Goal: Answer question/provide support: Share knowledge or assist other users

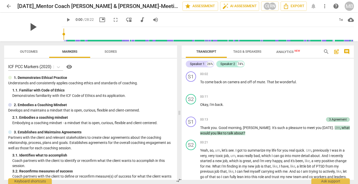
click at [31, 26] on span "play_arrow" at bounding box center [32, 26] width 13 height 13
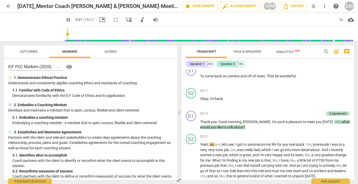
scroll to position [12, 0]
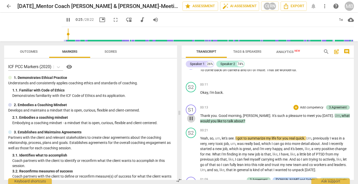
click at [191, 117] on span "pause" at bounding box center [191, 118] width 6 height 6
type input "26"
click at [307, 108] on p "Add competency" at bounding box center [312, 107] width 24 height 5
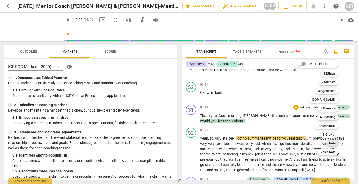
click at [330, 143] on b "Note" at bounding box center [332, 143] width 6 height 6
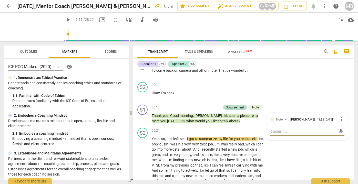
type textarea "C"
type textarea "Co"
type textarea "Coc"
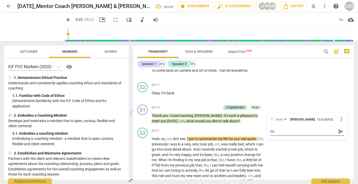
type textarea "Coc"
type textarea "Coch"
type textarea "Cochi"
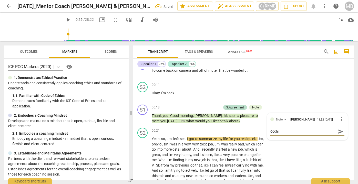
type textarea "Cochin"
type textarea "Coching"
type textarea "Cochin"
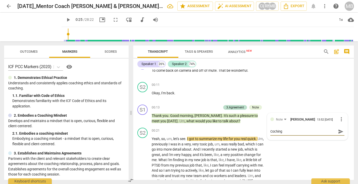
type textarea "Cochin"
type textarea "Cochi"
type textarea "Coch"
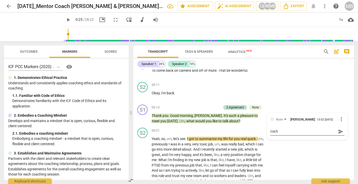
type textarea "Coc"
type textarea "Co"
type textarea "C"
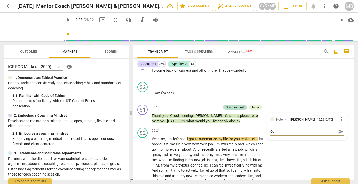
type textarea "C"
type textarea "Co"
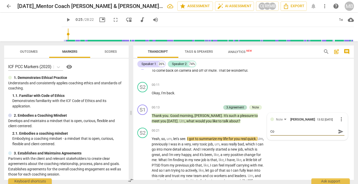
type textarea "Coa"
type textarea "Coac"
type textarea "Coach"
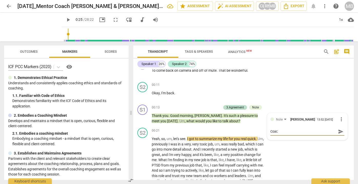
type textarea "Coach"
type textarea "Coachi"
type textarea "Coachin"
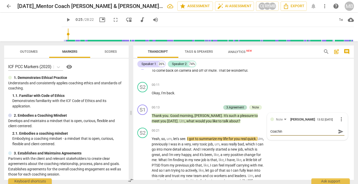
type textarea "Coaching"
type textarea "Coachin"
type textarea "Coachi"
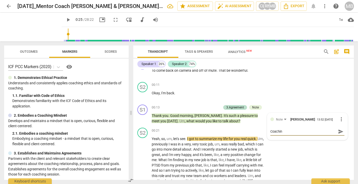
type textarea "Coachi"
type textarea "Coach"
type textarea "Coac"
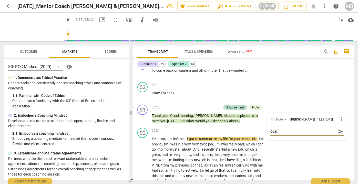
type textarea "Coa"
type textarea "Co"
type textarea "C"
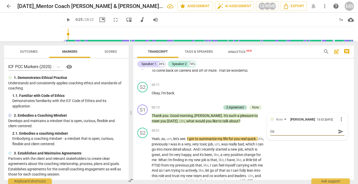
type textarea "C"
type textarea "Cl"
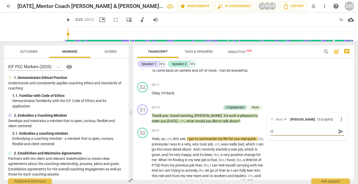
type textarea "Cle"
type textarea "Clea"
type textarea "Clear"
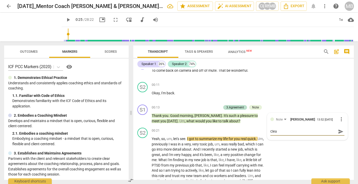
type textarea "Clear"
type textarea "Clearl"
type textarea "Clearly"
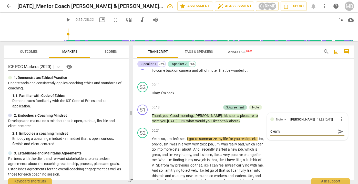
type textarea "Clearly"
type textarea "Clearly i"
type textarea "Clearly in"
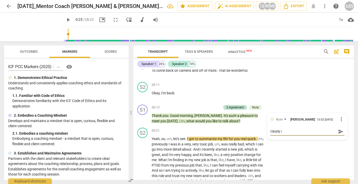
type textarea "Clearly in"
type textarea "Clearly ind"
type textarea "Clearly indi"
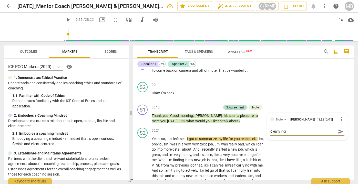
type textarea "Clearly indic"
type textarea "Clearly indica"
type textarea "Clearly indicat"
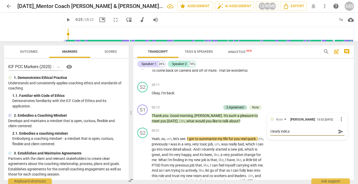
type textarea "Clearly indicat"
type textarea "Clearly indicate"
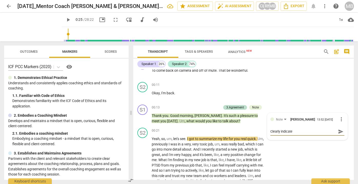
type textarea "Clearly indicate t"
type textarea "Clearly indicate to"
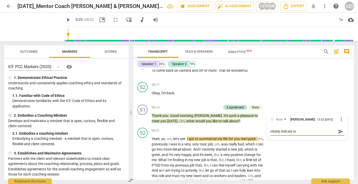
type textarea "Clearly indicate to"
type textarea "Clearly indicate to y"
type textarea "Clearly indicate to yo"
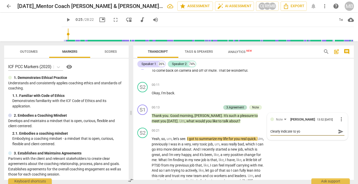
type textarea "Clearly indicate to you"
type textarea "Clearly indicate to your"
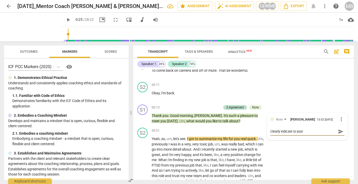
type textarea "Clearly indicate to your"
type textarea "Clearly indicate to your c"
type textarea "Clearly indicate to your cl"
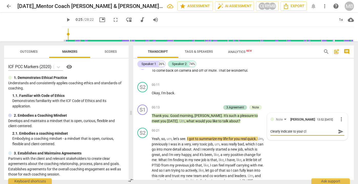
type textarea "Clearly indicate to your cli"
type textarea "Clearly indicate to your clie"
type textarea "Clearly indicate to your clien"
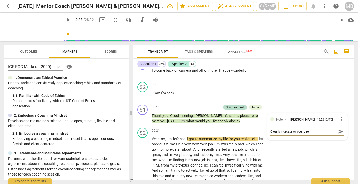
type textarea "Clearly indicate to your clien"
type textarea "Clearly indicate to your client"
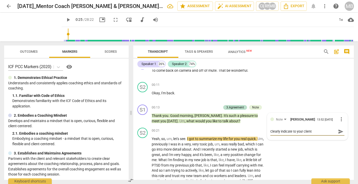
type textarea "Clearly indicate to your client t"
type textarea "Clearly indicate to your client th"
type textarea "Clearly indicate to your client tha"
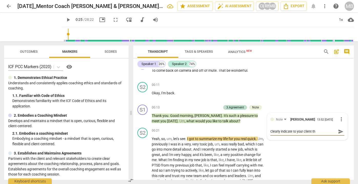
type textarea "Clearly indicate to your client tha"
type textarea "Clearly indicate to your client that"
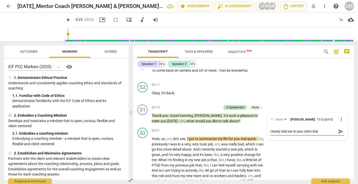
type textarea "Clearly indicate to your client that i"
type textarea "Clearly indicate to your client that is"
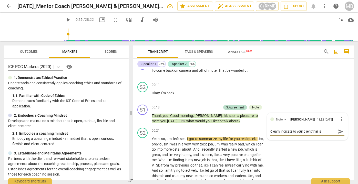
type textarea "Clearly indicate to your client that is"
type textarea "Clearly indicate to your client that is i"
type textarea "Clearly indicate to your client that is is"
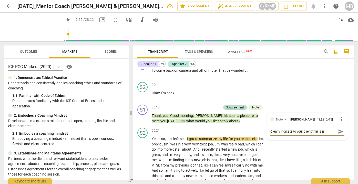
type textarea "Clearly indicate to your client that is is"
type textarea "Clearly indicate to your client that is is a"
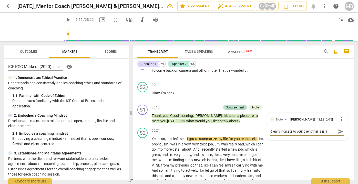
type textarea "Clearly indicate to your client that is is a"
type textarea "Clearly indicate to your client that is is a c"
type textarea "Clearly indicate to your client that is is a co"
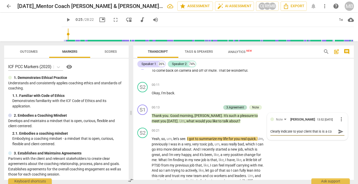
type textarea "Clearly indicate to your client that is is a coa"
type textarea "Clearly indicate to your client that is is a coac"
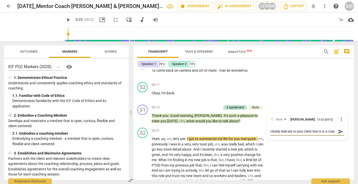
type textarea "Clearly indicate to your client that is is a coach"
type textarea "Clearly indicate to your client that is is a coachi"
type textarea "Clearly indicate to your client that is is a coachin"
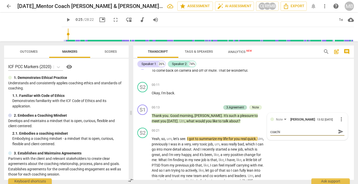
type textarea "Clearly indicate to your client that is is a coachin"
type textarea "Clearly indicate to your client that is is a coaching"
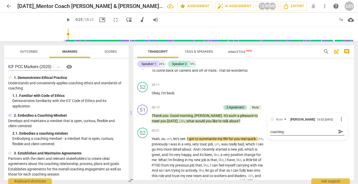
type textarea "Clearly indicate to your client that is is a coaching s"
type textarea "Clearly indicate to your client that is is a coaching se"
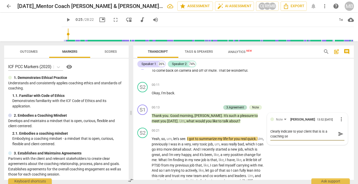
type textarea "Clearly indicate to your client that is is a coaching ses"
type textarea "Clearly indicate to your client that is is a coaching sess"
type textarea "Clearly indicate to your client that is is a coaching sessi"
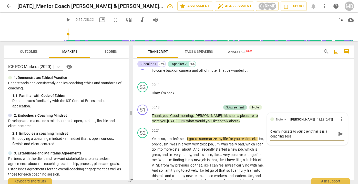
type textarea "Clearly indicate to your client that is is a coaching sessi"
type textarea "Clearly indicate to your client that is is a coaching sessio"
type textarea "Clearly indicate to your client that is is a coaching session"
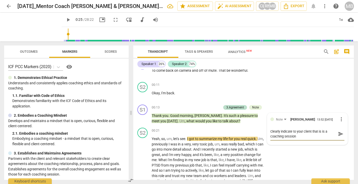
type textarea "Clearly indicate to your client that is is a coaching session."
type textarea "Clearly indicate to your client that is is a coaching session. n"
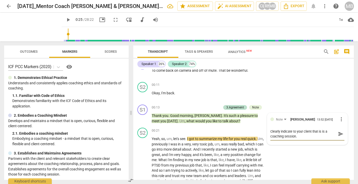
type textarea "Clearly indicate to your client that is is a coaching session. n"
type textarea "Clearly indicate to your client that is is a coaching session. no"
type textarea "Clearly indicate to your client that is is a coaching session. not"
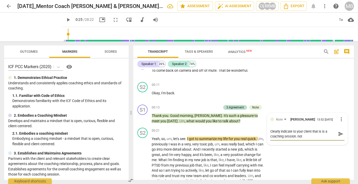
type textarea "Clearly indicate to your client that is is a coaching session. not"
type textarea "Clearly indicate to your client that is is a coaching session. not a"
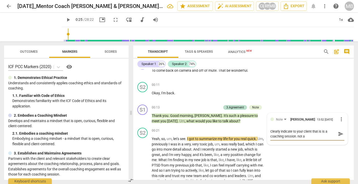
type textarea "Clearly indicate to your client that is is a coaching session. not a"
type textarea "Clearly indicate to your client that is is a coaching session. not a d"
drag, startPoint x: 321, startPoint y: 136, endPoint x: 296, endPoint y: 136, distance: 24.9
click at [296, 136] on textarea "Clearly indicate to your client that is is a coaching session. not a discussion" at bounding box center [304, 134] width 66 height 10
click at [340, 135] on span "send" at bounding box center [341, 136] width 6 height 6
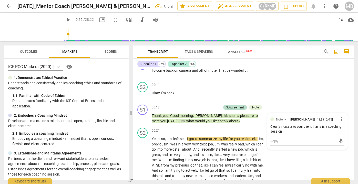
click at [65, 18] on span "play_arrow" at bounding box center [68, 20] width 6 height 6
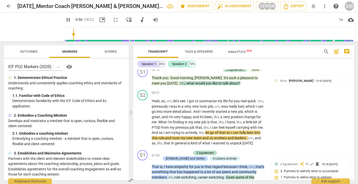
scroll to position [57, 0]
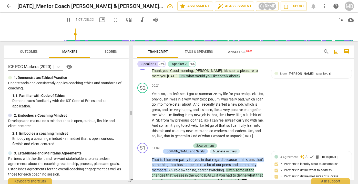
click at [65, 19] on span "pause" at bounding box center [68, 20] width 6 height 6
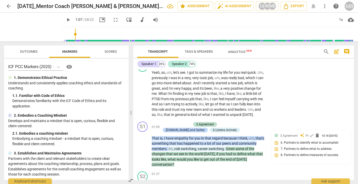
scroll to position [85, 0]
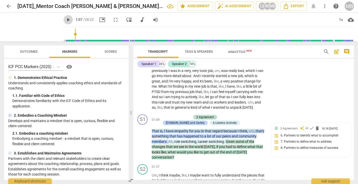
click at [65, 19] on span "play_arrow" at bounding box center [68, 20] width 6 height 6
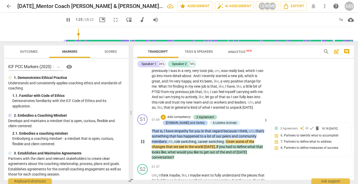
click at [142, 138] on span "pause" at bounding box center [143, 141] width 6 height 6
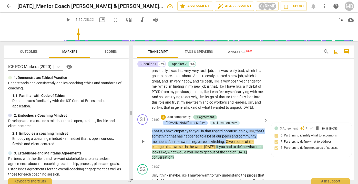
drag, startPoint x: 152, startPoint y: 128, endPoint x: 226, endPoint y: 139, distance: 74.7
click at [226, 139] on p "That is , I have empathy for you in that regard because I think , um , that's s…" at bounding box center [209, 144] width 114 height 32
click at [244, 133] on span "keyboard_arrow_down" at bounding box center [244, 133] width 6 height 6
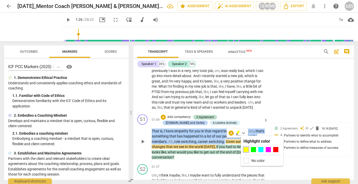
click at [260, 121] on div "+ Add competency 3.Agreement [DOMAIN_NAME] and Safety 6.Listens Actively" at bounding box center [211, 119] width 101 height 11
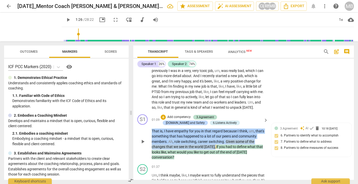
drag, startPoint x: 151, startPoint y: 129, endPoint x: 215, endPoint y: 144, distance: 65.2
click at [215, 144] on div "S1 play_arrow pause 01:09 + Add competency 3.Agreement [DOMAIN_NAME] and Safety…" at bounding box center [243, 137] width 221 height 50
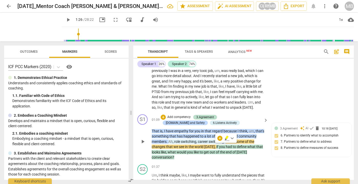
click at [179, 115] on p "Add competency" at bounding box center [179, 117] width 24 height 5
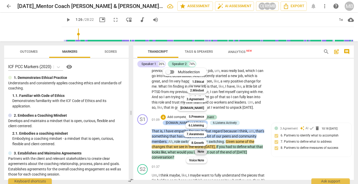
click at [201, 152] on b "Note" at bounding box center [201, 151] width 6 height 6
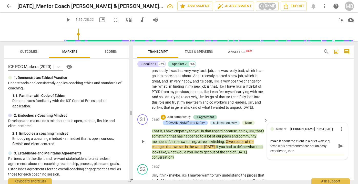
scroll to position [0, 0]
click at [340, 144] on span "send" at bounding box center [341, 146] width 6 height 6
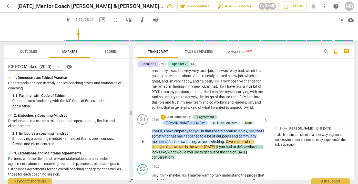
click at [250, 147] on p "That is , I have empathy for you in that regard because I think , um , that's s…" at bounding box center [209, 144] width 114 height 32
drag, startPoint x: 246, startPoint y: 144, endPoint x: 255, endPoint y: 145, distance: 8.5
click at [255, 145] on p "That is , I have empathy for you in that regard because I think , um , that's s…" at bounding box center [209, 144] width 114 height 32
click at [249, 145] on span "what" at bounding box center [252, 146] width 9 height 4
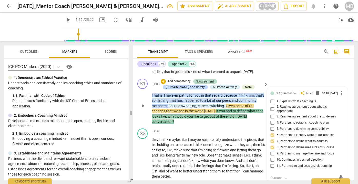
scroll to position [121, 0]
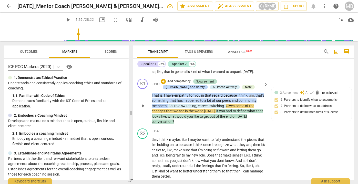
click at [225, 115] on span "the" at bounding box center [223, 116] width 6 height 4
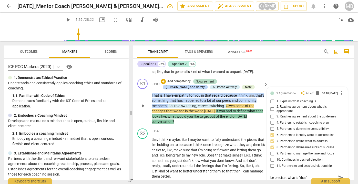
click at [286, 178] on textarea "be precise:, what is "that"" at bounding box center [304, 177] width 66 height 5
click at [307, 176] on textarea "be precise: what is "that"" at bounding box center [304, 177] width 66 height 5
click at [275, 177] on textarea "be precise: what is "that"?" at bounding box center [304, 177] width 66 height 5
click at [339, 175] on span "send" at bounding box center [341, 177] width 6 height 6
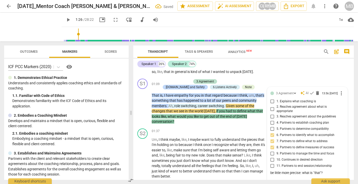
click at [218, 119] on p "That is , I have empathy for you in that regard because I think , um , that's s…" at bounding box center [209, 109] width 114 height 32
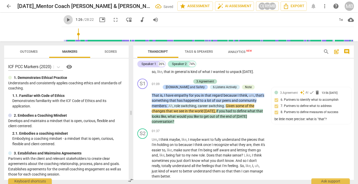
click at [65, 20] on span "play_arrow" at bounding box center [68, 20] width 6 height 6
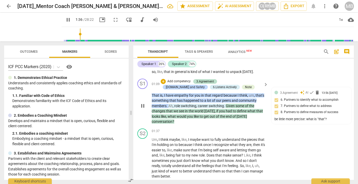
click at [144, 103] on span "pause" at bounding box center [143, 106] width 6 height 6
click at [144, 104] on span "play_arrow" at bounding box center [143, 106] width 6 height 6
click at [159, 137] on span "I" at bounding box center [160, 139] width 2 height 4
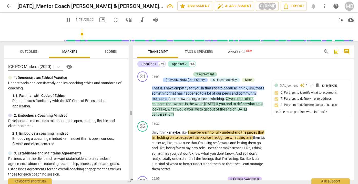
scroll to position [135, 0]
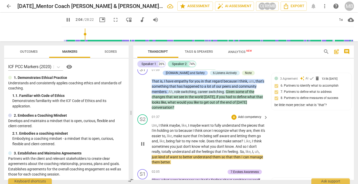
click at [144, 142] on span "pause" at bounding box center [143, 144] width 6 height 6
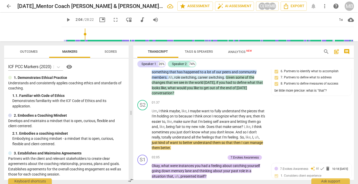
scroll to position [157, 0]
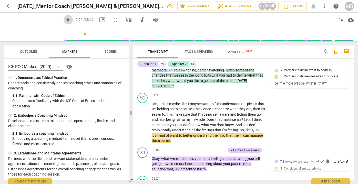
click at [65, 19] on span "play_arrow" at bounding box center [68, 20] width 6 height 6
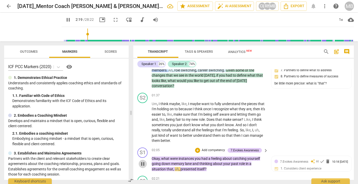
click at [144, 161] on span "pause" at bounding box center [143, 164] width 6 height 6
click at [206, 148] on p "Add competency" at bounding box center [213, 150] width 24 height 5
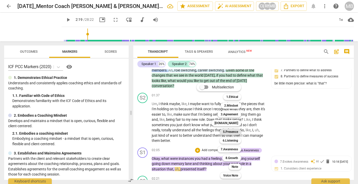
click at [231, 132] on b "5.Presence" at bounding box center [230, 132] width 15 height 6
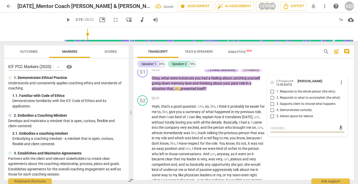
scroll to position [207, 0]
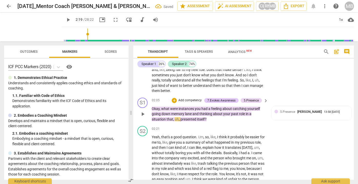
click at [187, 98] on p "Add competency" at bounding box center [190, 100] width 24 height 5
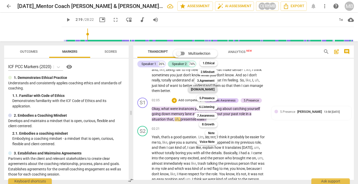
click at [209, 87] on b "[DOMAIN_NAME]" at bounding box center [203, 89] width 24 height 6
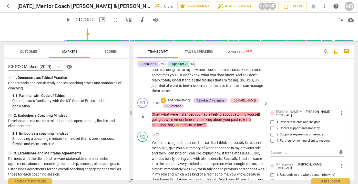
click at [173, 98] on p "Add competency" at bounding box center [179, 100] width 24 height 5
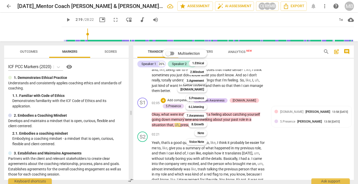
click at [290, 116] on div at bounding box center [179, 92] width 358 height 184
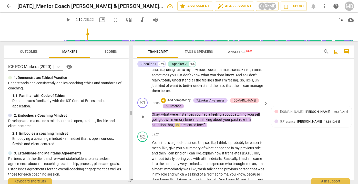
click at [175, 104] on div "5.Presence" at bounding box center [173, 106] width 15 height 5
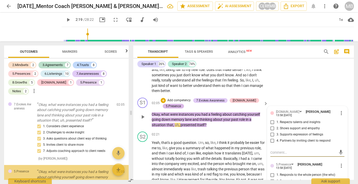
scroll to position [315, 0]
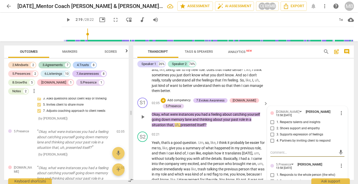
click at [271, 131] on input "3. Supports expression of feelings" at bounding box center [273, 134] width 8 height 6
click at [271, 138] on input "4. Partners by inviting client to respond" at bounding box center [273, 141] width 8 height 6
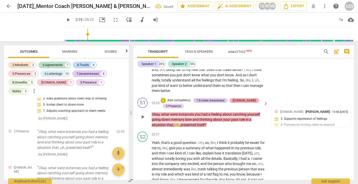
click at [237, 98] on div "[DOMAIN_NAME]" at bounding box center [244, 100] width 23 height 5
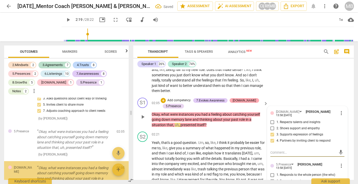
scroll to position [357, 0]
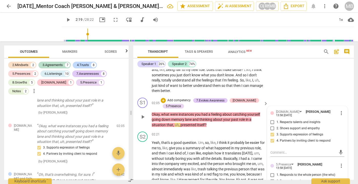
drag, startPoint x: 344, startPoint y: 155, endPoint x: 344, endPoint y: 161, distance: 6.2
click at [344, 161] on div "[DOMAIN_NAME] [PERSON_NAME] 13:58 [DATE] more_vert 1. Respects talents and insi…" at bounding box center [308, 163] width 80 height 114
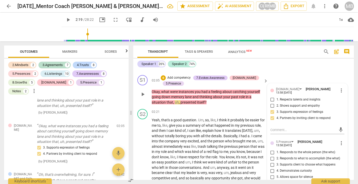
scroll to position [231, 0]
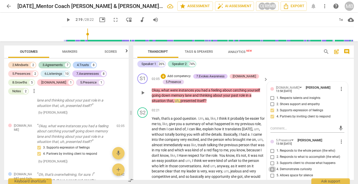
click at [272, 166] on input "4. Demonstrates curiosity" at bounding box center [273, 169] width 8 height 6
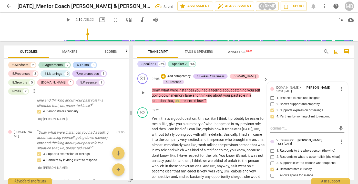
click at [254, 100] on div "S1 play_arrow pause 02:05 + Add competency 7.Evokes Awareness [DOMAIN_NAME] 5.P…" at bounding box center [243, 88] width 221 height 34
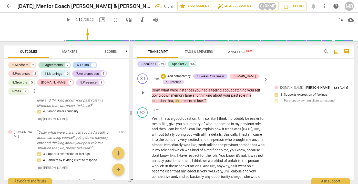
click at [183, 74] on p "Add competency" at bounding box center [179, 76] width 24 height 5
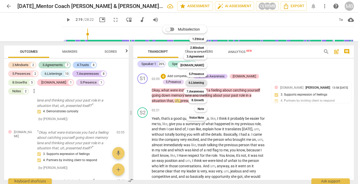
click at [199, 82] on b "6.Listening" at bounding box center [196, 83] width 15 height 6
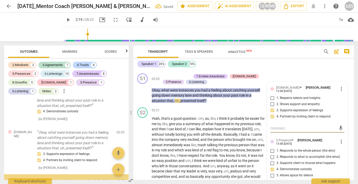
scroll to position [410, 0]
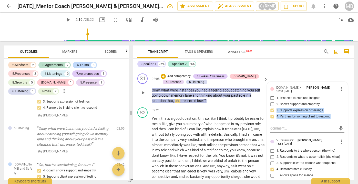
drag, startPoint x: 344, startPoint y: 101, endPoint x: 343, endPoint y: 121, distance: 20.8
click at [343, 121] on div "[DOMAIN_NAME] [PERSON_NAME] 13:58 [DATE] more_vert 1. Respects talents and insi…" at bounding box center [308, 174] width 80 height 185
click at [345, 137] on div "[DOMAIN_NAME] [PERSON_NAME] 13:58 [DATE] more_vert 1. Respects talents and insi…" at bounding box center [308, 174] width 80 height 185
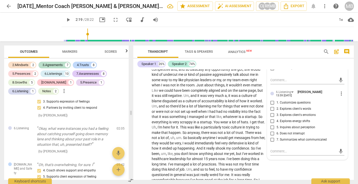
scroll to position [338, 0]
click at [272, 99] on input "1. Customizes questions" at bounding box center [273, 102] width 8 height 6
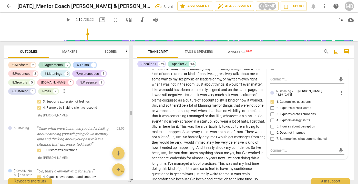
click at [272, 111] on input "3. Explores client's emotions" at bounding box center [273, 114] width 8 height 6
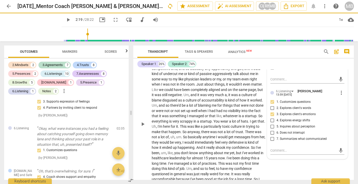
click at [288, 167] on div "S2 play_arrow pause 02:21 + Add competency keyboard_arrow_right Yeah , that's a…" at bounding box center [243, 119] width 221 height 244
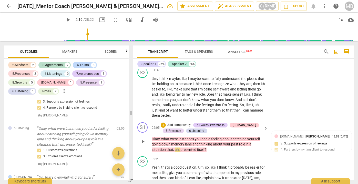
scroll to position [178, 0]
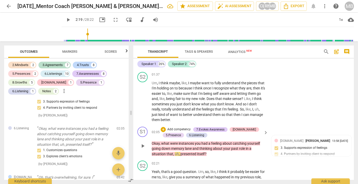
click at [171, 127] on p "Add competency" at bounding box center [179, 129] width 24 height 5
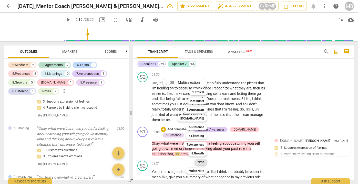
click at [202, 160] on b "Note" at bounding box center [201, 162] width 6 height 6
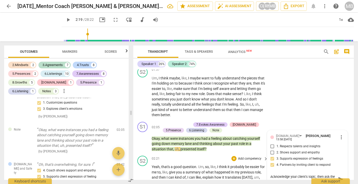
scroll to position [187, 0]
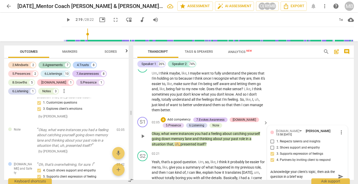
click at [339, 173] on span "send" at bounding box center [341, 176] width 6 height 6
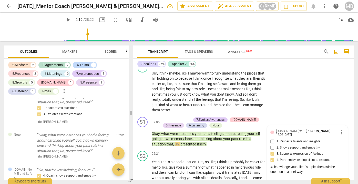
click at [65, 19] on span "play_arrow" at bounding box center [68, 20] width 6 height 6
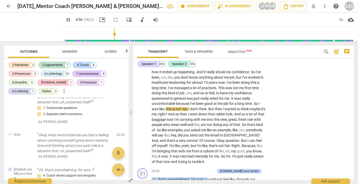
scroll to position [428, 0]
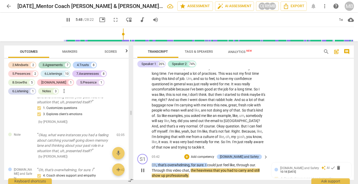
click at [142, 167] on span "pause" at bounding box center [143, 170] width 6 height 6
click at [65, 20] on span "play_arrow" at bounding box center [68, 20] width 6 height 6
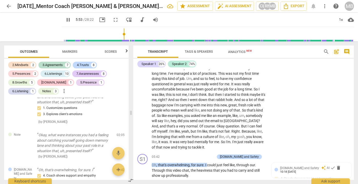
scroll to position [540, 0]
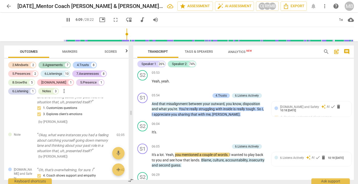
click at [65, 19] on span "pause" at bounding box center [68, 20] width 6 height 6
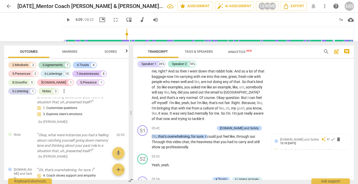
scroll to position [450, 0]
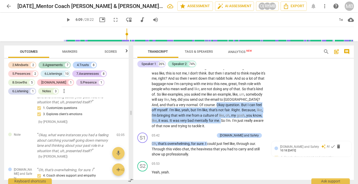
drag, startPoint x: 251, startPoint y: 96, endPoint x: 160, endPoint y: 118, distance: 93.7
click at [160, 118] on p "Yeah , that's a good question . Um , so , like , I think it probably be easier …" at bounding box center [209, 12] width 114 height 231
click at [163, 119] on p "Yeah , that's a good question . Um , so , like , I think it probably be easier …" at bounding box center [209, 12] width 114 height 231
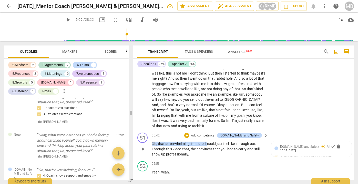
click at [215, 133] on p "Add competency" at bounding box center [203, 135] width 24 height 5
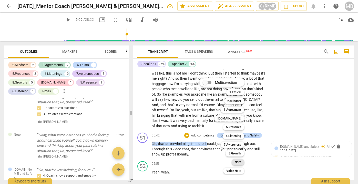
click at [237, 159] on b "Note" at bounding box center [238, 162] width 6 height 6
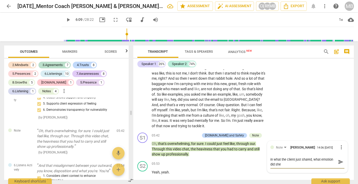
scroll to position [0, 0]
click at [338, 159] on span "send" at bounding box center [341, 162] width 6 height 6
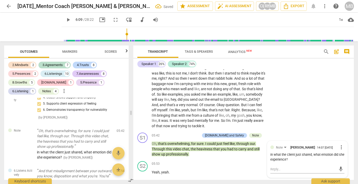
click at [65, 20] on span "play_arrow" at bounding box center [68, 20] width 6 height 6
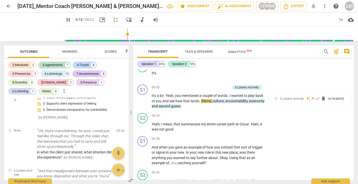
scroll to position [585, 0]
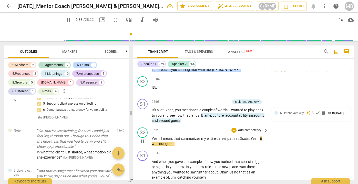
click at [143, 138] on span "pause" at bounding box center [143, 141] width 6 height 6
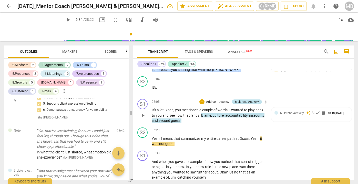
click at [246, 99] on div "6.Listens Actively" at bounding box center [247, 101] width 24 height 5
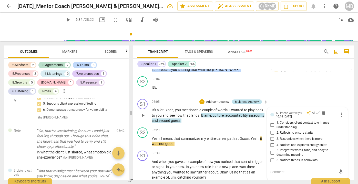
scroll to position [712, 0]
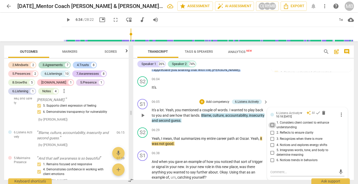
click at [272, 122] on input "1. Considers client context to enhance understanding" at bounding box center [273, 125] width 8 height 6
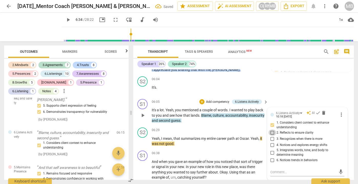
click at [272, 129] on input "2. Reflects to ensure clarity" at bounding box center [273, 132] width 8 height 6
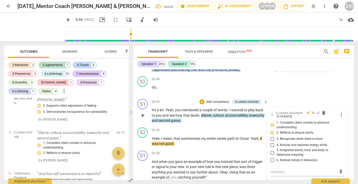
click at [261, 108] on span "back" at bounding box center [260, 110] width 8 height 4
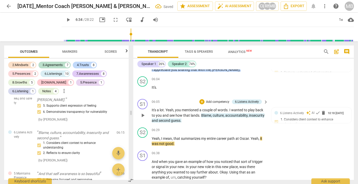
click at [191, 108] on span "mentioned" at bounding box center [191, 110] width 18 height 4
drag, startPoint x: 201, startPoint y: 104, endPoint x: 205, endPoint y: 112, distance: 8.6
click at [205, 112] on p "It's a lot . Yeah , you mentioned a couple of words . I wanted to play back to …" at bounding box center [209, 115] width 114 height 16
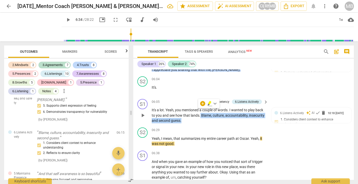
click at [212, 100] on p "Add competency" at bounding box center [218, 102] width 24 height 5
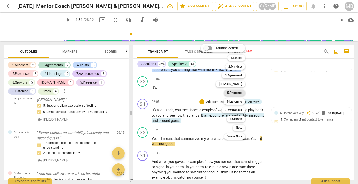
click at [237, 93] on b "5.Presence" at bounding box center [234, 93] width 15 height 6
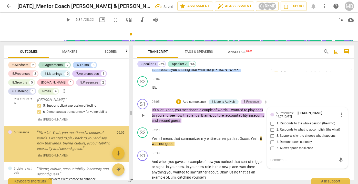
scroll to position [717, 0]
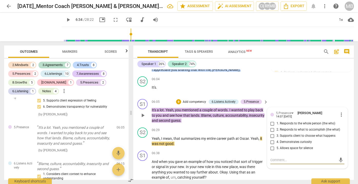
click at [339, 111] on span "more_vert" at bounding box center [342, 114] width 6 height 6
click at [343, 113] on li "Delete" at bounding box center [345, 114] width 18 height 10
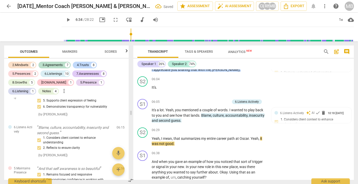
click at [65, 20] on span "play_arrow" at bounding box center [68, 20] width 6 height 6
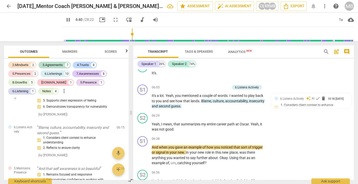
scroll to position [607, 0]
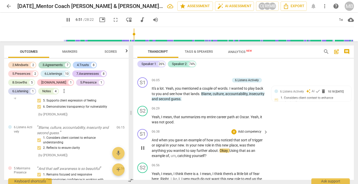
click at [143, 145] on span "pause" at bounding box center [143, 148] width 6 height 6
drag, startPoint x: 241, startPoint y: 130, endPoint x: 265, endPoint y: 130, distance: 24.4
click at [265, 137] on div "And when you gave an example of how you noticed that sort of trigger or signal …" at bounding box center [210, 147] width 117 height 21
click at [276, 122] on icon "button" at bounding box center [275, 122] width 5 height 6
click at [233, 129] on div "+" at bounding box center [234, 131] width 5 height 5
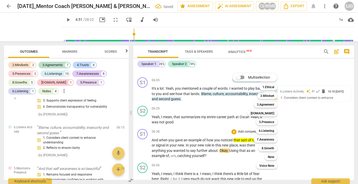
click at [228, 127] on div at bounding box center [179, 92] width 358 height 184
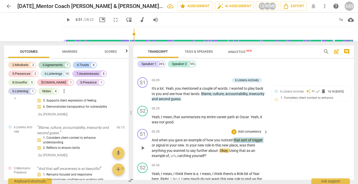
drag, startPoint x: 234, startPoint y: 128, endPoint x: 264, endPoint y: 127, distance: 29.5
click at [264, 137] on p "And when you gave an example of how you noticed that sort of trigger or signal …" at bounding box center [209, 147] width 114 height 21
click at [245, 129] on p "Add competency" at bounding box center [250, 131] width 24 height 5
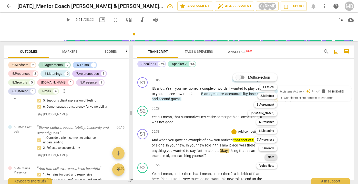
click at [273, 157] on b "Note" at bounding box center [271, 157] width 6 height 6
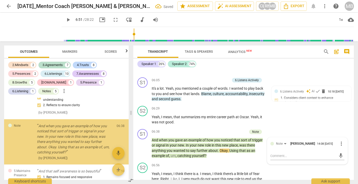
scroll to position [762, 0]
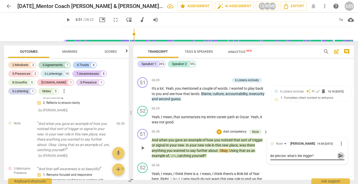
click at [339, 153] on span "send" at bounding box center [341, 156] width 6 height 6
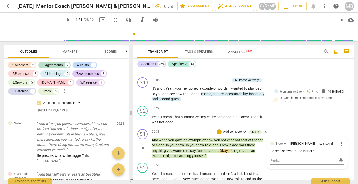
click at [184, 129] on div "06:38 + Add competency Note keyboard_arrow_right And when you gave an example o…" at bounding box center [210, 144] width 117 height 30
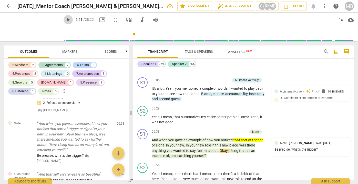
click at [65, 19] on span "play_arrow" at bounding box center [68, 20] width 6 height 6
click at [143, 145] on span "pause" at bounding box center [143, 148] width 6 height 6
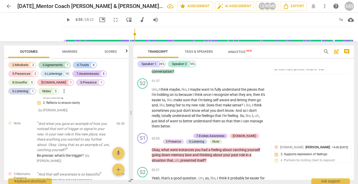
scroll to position [150, 0]
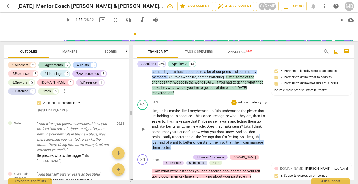
drag, startPoint x: 166, startPoint y: 139, endPoint x: 186, endPoint y: 145, distance: 20.9
click at [186, 145] on p "Um , I think maybe , like , I maybe want to fully understand the pieces that I'…" at bounding box center [209, 129] width 114 height 42
click at [197, 136] on icon "button" at bounding box center [196, 137] width 3 height 4
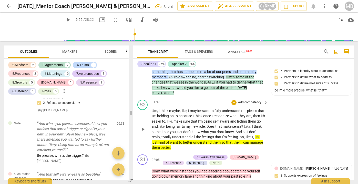
click at [255, 139] on span "uh" at bounding box center [257, 137] width 4 height 4
drag, startPoint x: 167, startPoint y: 138, endPoint x: 172, endPoint y: 141, distance: 5.1
click at [159, 141] on span "just" at bounding box center [155, 142] width 7 height 4
click at [233, 100] on div "+" at bounding box center [234, 102] width 5 height 5
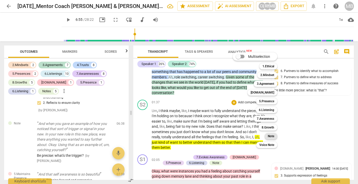
click at [272, 136] on b "Note" at bounding box center [271, 136] width 6 height 6
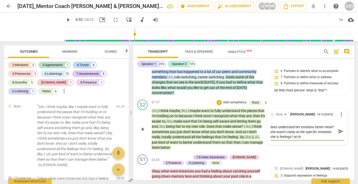
scroll to position [0, 0]
click at [339, 131] on span "send" at bounding box center [341, 134] width 6 height 6
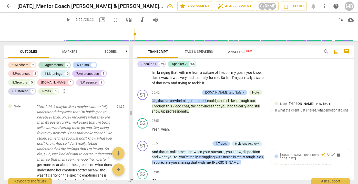
scroll to position [485, 0]
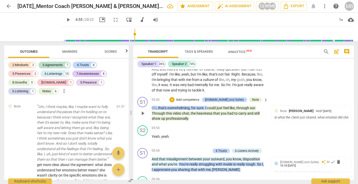
click at [143, 110] on span "play_arrow" at bounding box center [143, 113] width 6 height 6
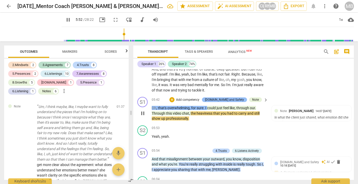
click at [234, 97] on div "[DOMAIN_NAME] and Safety" at bounding box center [224, 99] width 39 height 5
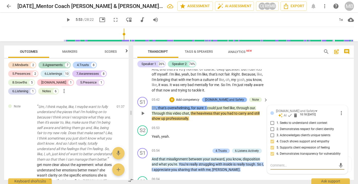
scroll to position [589, 0]
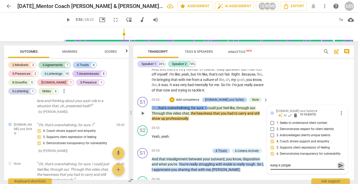
click at [338, 162] on span "send" at bounding box center [341, 165] width 6 height 6
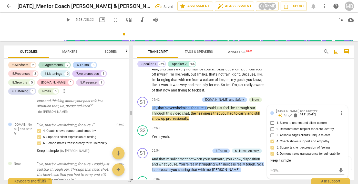
click at [65, 19] on span "play_arrow" at bounding box center [68, 20] width 6 height 6
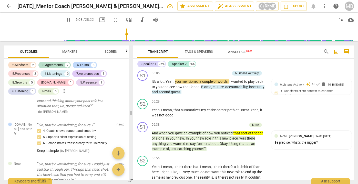
scroll to position [599, 0]
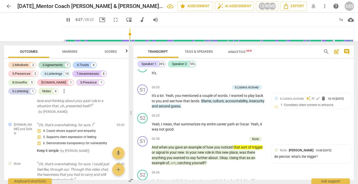
click at [155, 145] on span "And" at bounding box center [155, 147] width 7 height 4
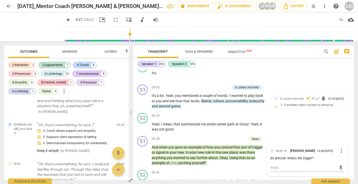
click at [143, 152] on span "play_arrow" at bounding box center [143, 155] width 6 height 6
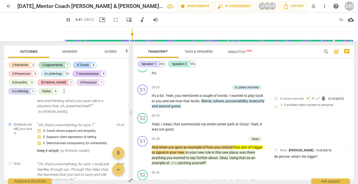
click at [354, 94] on div "Transcript Tags & Speakers Analytics New search post_add comment Speaker 1 26% …" at bounding box center [244, 112] width 227 height 142
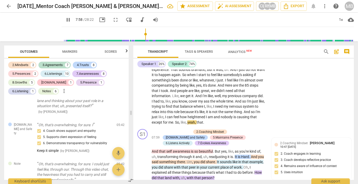
scroll to position [756, 0]
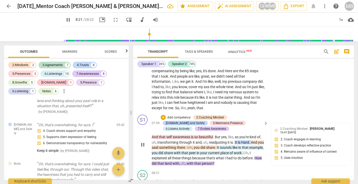
click at [144, 141] on span "pause" at bounding box center [143, 144] width 6 height 6
click at [259, 156] on span "How" at bounding box center [258, 158] width 7 height 4
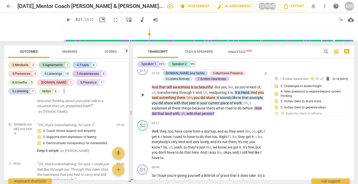
scroll to position [0, 0]
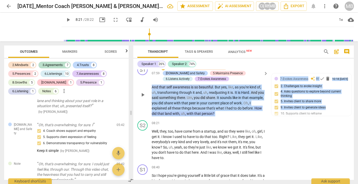
click at [354, 98] on div "Transcript Tags & Speakers Analytics New search post_add comment Speaker 1 26% …" at bounding box center [244, 112] width 227 height 142
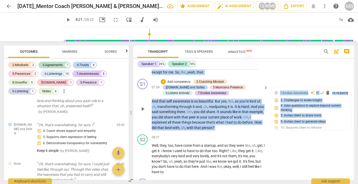
scroll to position [785, 0]
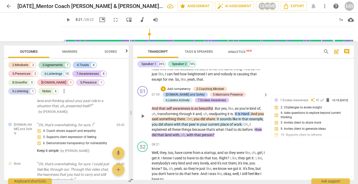
click at [234, 125] on div "S1 play_arrow pause 07:59 + Add competency 2.Coaching Mindset [DOMAIN_NAME] and…" at bounding box center [243, 111] width 221 height 55
click at [258, 127] on span "How" at bounding box center [258, 129] width 7 height 4
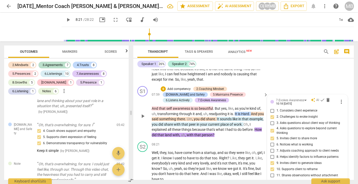
scroll to position [4, 0]
click at [340, 183] on span "send" at bounding box center [341, 187] width 6 height 6
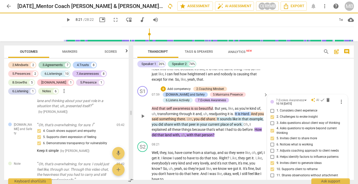
scroll to position [0, 0]
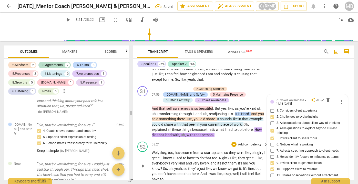
click at [241, 139] on div "S2 play_arrow pause 08:21 + Add competency keyboard_arrow_right Well , they , t…" at bounding box center [243, 161] width 221 height 44
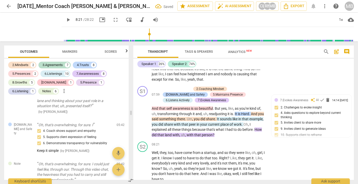
click at [258, 127] on span "How" at bounding box center [258, 129] width 7 height 4
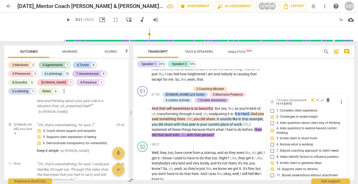
click at [278, 166] on div "7.Evokes Awareness auto_awesome AI check delete 14:14 [DATE] more_vert 1. Consi…" at bounding box center [308, 144] width 74 height 93
click at [274, 180] on div "Focus on what's making it difficult for [PERSON_NAME]," at bounding box center [308, 185] width 74 height 10
drag, startPoint x: 270, startPoint y: 169, endPoint x: 340, endPoint y: 169, distance: 69.8
click at [340, 180] on div "Focus on what's making it difficult for [PERSON_NAME]," at bounding box center [308, 185] width 74 height 10
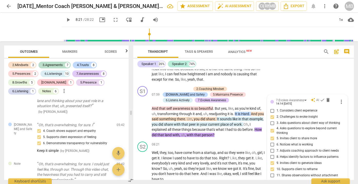
copy div "Focus on what's making it difficult for [PERSON_NAME],"
drag, startPoint x: 338, startPoint y: 168, endPoint x: 268, endPoint y: 169, distance: 69.5
click at [268, 169] on div "7.Evokes Awareness auto_awesome AI check delete 14:14 [DATE] more_vert 1. Consi…" at bounding box center [308, 149] width 80 height 110
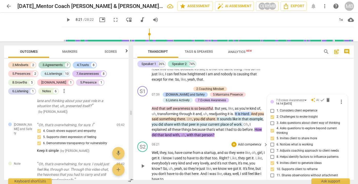
click at [258, 168] on div "S2 play_arrow pause 08:21 + Add competency keyboard_arrow_right Well , they , t…" at bounding box center [243, 161] width 221 height 44
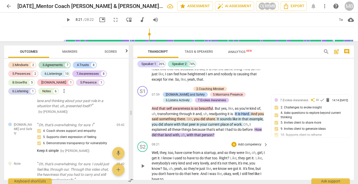
click at [248, 139] on div "S2 play_arrow pause 08:21 + Add competency keyboard_arrow_right Well , they , t…" at bounding box center [243, 161] width 221 height 44
click at [256, 127] on span "How" at bounding box center [258, 129] width 7 height 4
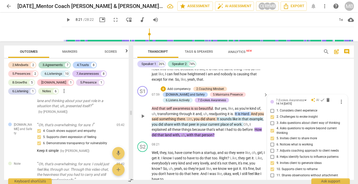
click at [178, 87] on p "Add competency" at bounding box center [179, 89] width 24 height 5
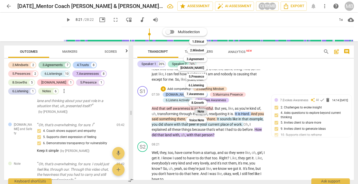
click at [202, 110] on b "Note" at bounding box center [201, 111] width 6 height 6
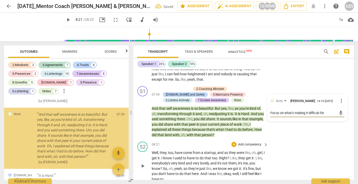
scroll to position [4, 0]
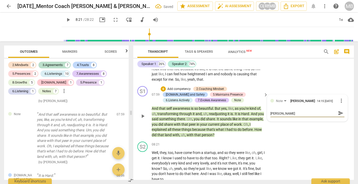
click at [338, 110] on span "send" at bounding box center [341, 113] width 6 height 6
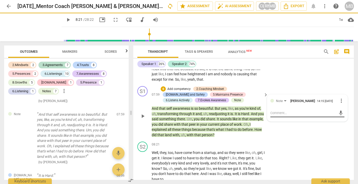
scroll to position [0, 0]
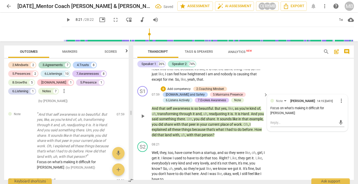
click at [241, 122] on p "And that self awareness is so beautiful . But yes , like , as you're kind of , …" at bounding box center [209, 122] width 114 height 32
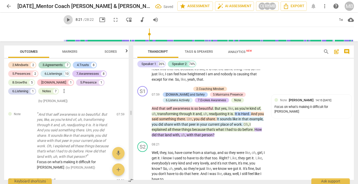
click at [65, 22] on span "play_arrow" at bounding box center [68, 20] width 6 height 6
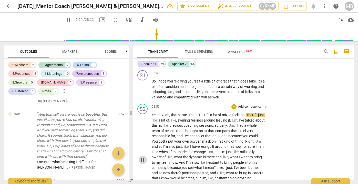
click at [143, 157] on span "pause" at bounding box center [143, 160] width 6 height 6
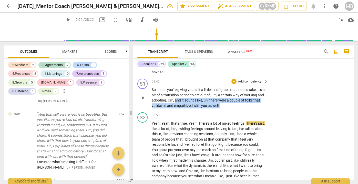
drag, startPoint x: 182, startPoint y: 85, endPoint x: 228, endPoint y: 92, distance: 46.7
click at [228, 92] on p "So I hope you're giving yourself a little bit of grace that it does take . It's…" at bounding box center [209, 97] width 114 height 21
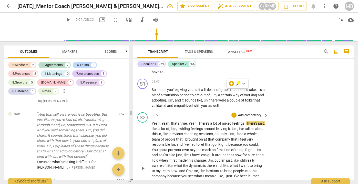
click at [352, 110] on div "S2 play_arrow pause 08:59 + Add competency keyboard_arrow_right Yeah . Yeah , t…" at bounding box center [243, 163] width 221 height 107
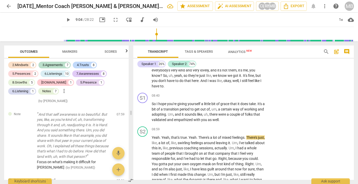
scroll to position [871, 0]
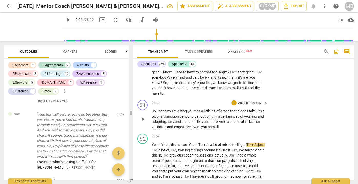
click at [185, 109] on span "giving" at bounding box center [183, 111] width 10 height 4
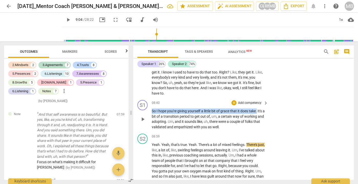
drag, startPoint x: 151, startPoint y: 96, endPoint x: 258, endPoint y: 96, distance: 107.5
click at [258, 98] on div "S1 play_arrow pause 08:40 + Add competency keyboard_arrow_right So I hope you'r…" at bounding box center [243, 115] width 221 height 34
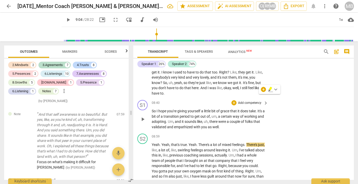
click at [248, 101] on p "Add competency" at bounding box center [250, 103] width 24 height 5
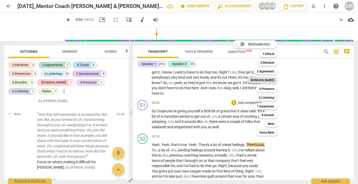
click at [270, 80] on b "[DOMAIN_NAME]" at bounding box center [263, 80] width 24 height 6
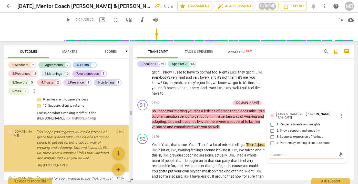
scroll to position [1204, 0]
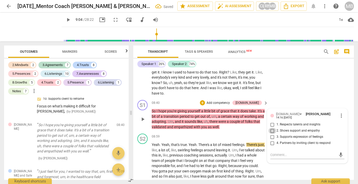
click at [271, 128] on input "2. Shows support and empathy" at bounding box center [273, 131] width 8 height 6
click at [191, 98] on div "S1 play_arrow pause 08:40 + Add competency [DOMAIN_NAME] keyboard_arrow_right S…" at bounding box center [243, 115] width 221 height 34
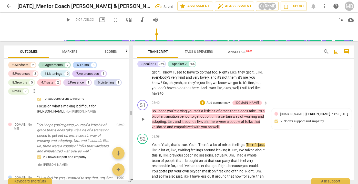
click at [193, 119] on span "sounds" at bounding box center [191, 121] width 13 height 4
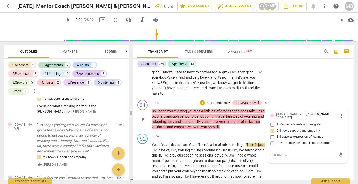
click at [224, 101] on p "Add competency" at bounding box center [218, 103] width 24 height 5
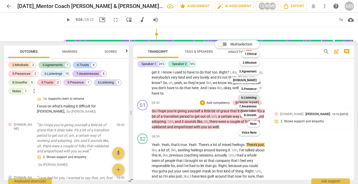
click at [252, 97] on b "6.Listening" at bounding box center [248, 97] width 15 height 6
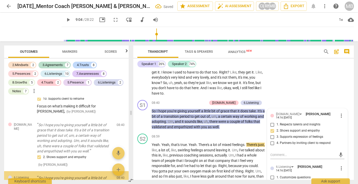
scroll to position [1256, 0]
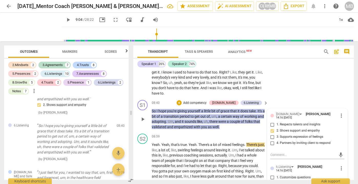
click at [343, 167] on div "[DOMAIN_NAME] [PERSON_NAME] 14:16 [DATE] more_vert 1. Respects talents and insi…" at bounding box center [308, 171] width 80 height 126
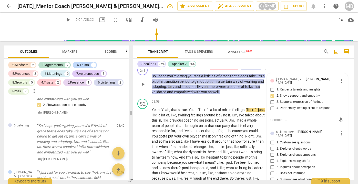
scroll to position [904, 0]
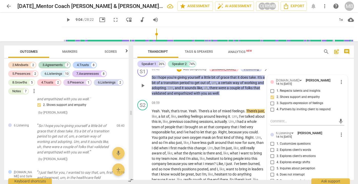
click at [272, 178] on input "7. Summarizes what communicated" at bounding box center [273, 181] width 8 height 6
click at [202, 98] on div "S2 play_arrow pause 08:59 + Add competency keyboard_arrow_right Yeah . Yeah , t…" at bounding box center [243, 151] width 221 height 107
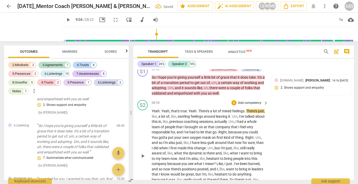
click at [152, 110] on div "play_arrow pause" at bounding box center [145, 155] width 13 height 91
click at [143, 153] on span "play_arrow" at bounding box center [143, 156] width 6 height 6
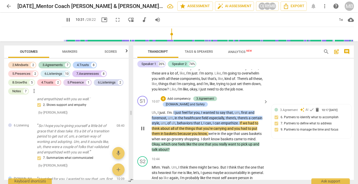
click at [143, 125] on span "pause" at bounding box center [143, 128] width 6 height 6
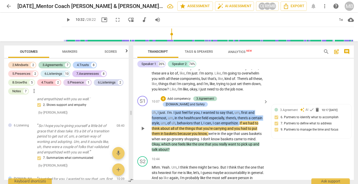
drag, startPoint x: 152, startPoint y: 88, endPoint x: 239, endPoint y: 100, distance: 88.5
click at [239, 100] on div "S1 play_arrow pause 10:07 + Add competency 3.Agreement [DOMAIN_NAME] and Safety…" at bounding box center [243, 124] width 221 height 60
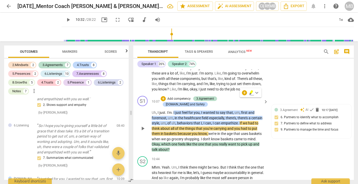
click at [191, 96] on p "Add competency" at bounding box center [179, 98] width 24 height 5
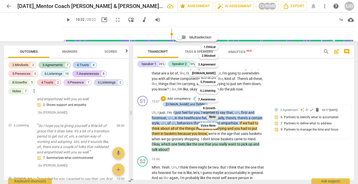
click at [216, 117] on b "Note" at bounding box center [212, 117] width 6 height 6
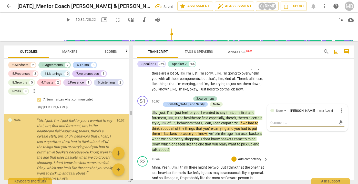
scroll to position [1323, 0]
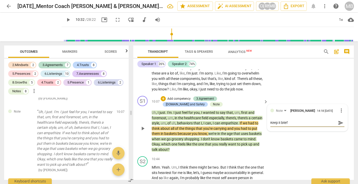
click at [341, 120] on span "send" at bounding box center [341, 123] width 6 height 6
click at [271, 115] on div "Keep it brief" at bounding box center [308, 117] width 74 height 5
click at [190, 110] on p "Uh , I just . I'm . I just feel for you , I wanted to say that , um , first and…" at bounding box center [209, 131] width 114 height 42
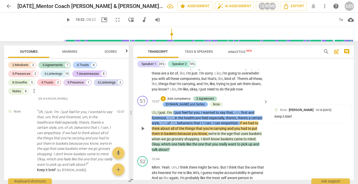
click at [205, 102] on div "[DOMAIN_NAME] and Safety" at bounding box center [185, 104] width 39 height 5
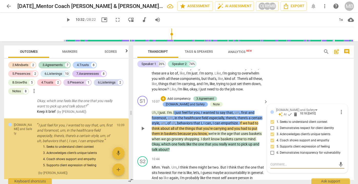
scroll to position [1391, 0]
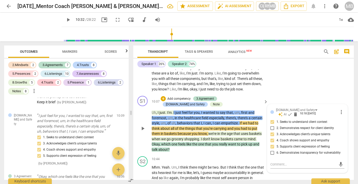
click at [199, 96] on div "+ Add competency 3.Agreement [DOMAIN_NAME] and Safety Note" at bounding box center [211, 101] width 101 height 11
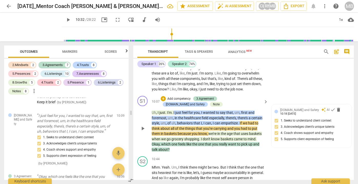
click at [143, 125] on span "play_arrow" at bounding box center [143, 128] width 6 height 6
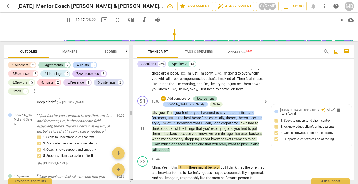
click at [177, 132] on p "Uh , I just . I'm . I just feel for you , I wanted to say that , um , first and…" at bounding box center [209, 131] width 114 height 42
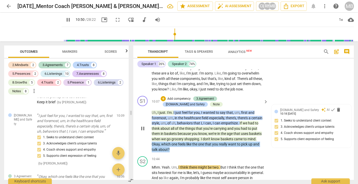
drag, startPoint x: 151, startPoint y: 124, endPoint x: 171, endPoint y: 130, distance: 20.3
click at [171, 130] on div "S1 play_arrow pause 10:07 + Add competency 3.Agreement [DOMAIN_NAME] and Safety…" at bounding box center [243, 124] width 221 height 60
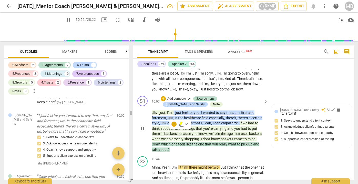
click at [183, 96] on p "Add competency" at bounding box center [179, 98] width 24 height 5
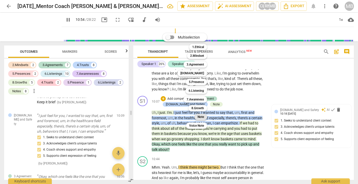
click at [203, 118] on b "Note" at bounding box center [201, 117] width 6 height 6
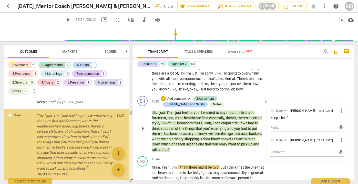
scroll to position [1398, 0]
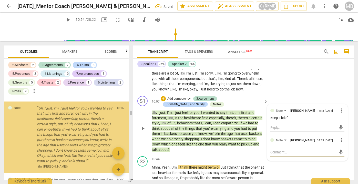
click at [277, 150] on textarea at bounding box center [304, 152] width 66 height 5
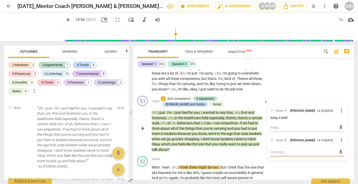
click at [339, 137] on span "more_vert" at bounding box center [342, 140] width 6 height 6
click at [343, 130] on li "Delete" at bounding box center [345, 132] width 18 height 10
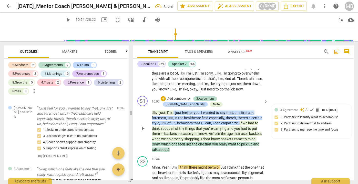
drag, startPoint x: 218, startPoint y: 131, endPoint x: 211, endPoint y: 131, distance: 6.4
click at [218, 131] on p "Uh , I just . I'm . I just feel for you , I wanted to say that , um , first and…" at bounding box center [209, 131] width 114 height 42
click at [179, 96] on p "Add competency" at bounding box center [179, 98] width 24 height 5
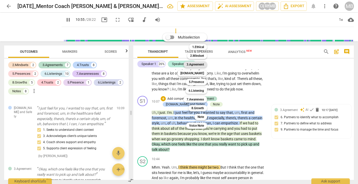
click at [193, 63] on b "3.Agreement" at bounding box center [195, 64] width 17 height 6
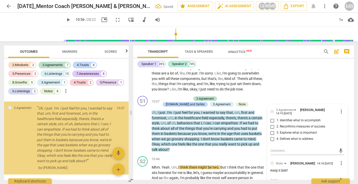
scroll to position [1399, 0]
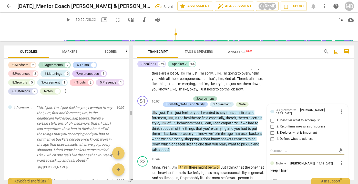
click at [272, 117] on input "1. Identifies what to accomplish" at bounding box center [273, 120] width 8 height 6
click at [271, 117] on input "1. Identifies what to accomplish" at bounding box center [273, 120] width 8 height 6
click at [272, 117] on input "1. Identifies what to accomplish" at bounding box center [273, 120] width 8 height 6
click at [271, 148] on textarea at bounding box center [304, 150] width 66 height 5
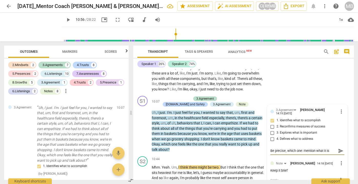
click at [287, 148] on textarea "Be precise, which one: mention what it is" at bounding box center [304, 150] width 66 height 5
click at [285, 148] on textarea "Be precise, "which one: mention what it is" at bounding box center [304, 150] width 66 height 5
click at [302, 148] on textarea "Be precise: "which one: mention what it is" at bounding box center [304, 150] width 66 height 5
click at [339, 148] on span "send" at bounding box center [341, 151] width 6 height 6
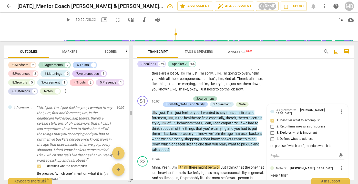
click at [65, 19] on span "play_arrow" at bounding box center [68, 20] width 6 height 6
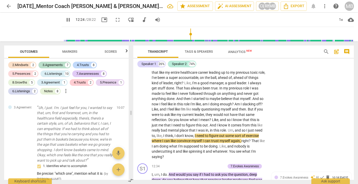
scroll to position [1137, 0]
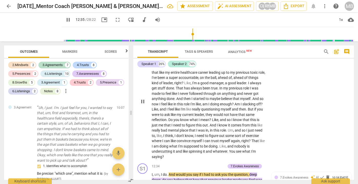
click at [142, 98] on span "pause" at bounding box center [143, 101] width 6 height 6
click at [144, 177] on span "play_arrow" at bounding box center [143, 180] width 6 height 6
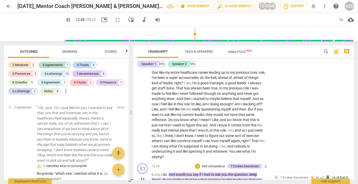
click at [141, 177] on span "pause" at bounding box center [143, 180] width 6 height 6
click at [163, 178] on span "do" at bounding box center [164, 180] width 5 height 4
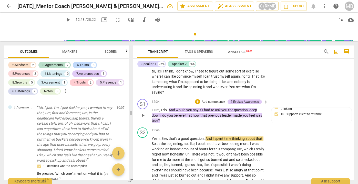
scroll to position [0, 0]
click at [203, 100] on p "Add competency" at bounding box center [213, 102] width 24 height 5
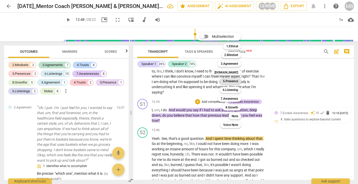
click at [229, 81] on b "5.Presence" at bounding box center [230, 81] width 15 height 6
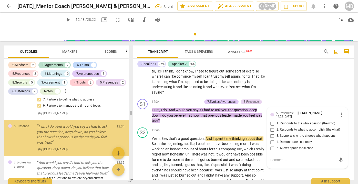
scroll to position [1570, 0]
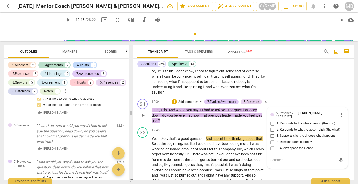
click at [272, 120] on input "1. Responds to the whole person (the who)" at bounding box center [273, 123] width 8 height 6
click at [251, 125] on div "S2 play_arrow pause 12:46 + Add competency keyboard_arrow_right Yeah . See , th…" at bounding box center [243, 168] width 221 height 86
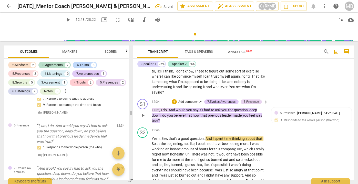
click at [196, 100] on p "Add competency" at bounding box center [190, 102] width 24 height 5
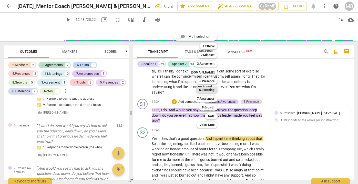
click at [209, 90] on b "6.Listening" at bounding box center [206, 90] width 15 height 6
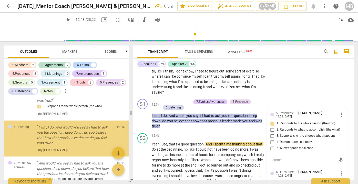
scroll to position [1612, 0]
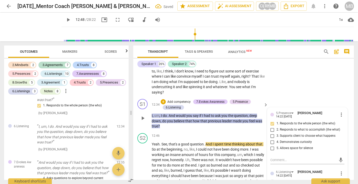
click at [273, 179] on input "1. Customizes questions" at bounding box center [273, 182] width 8 height 6
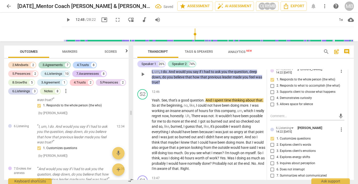
scroll to position [1246, 0]
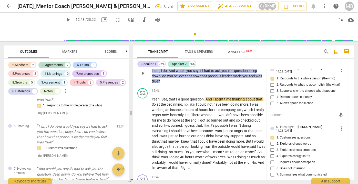
click at [272, 159] on input "5. Inquires about perception" at bounding box center [273, 162] width 8 height 6
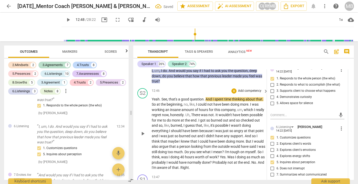
click at [136, 86] on div "S2 play_arrow pause 12:46 + Add competency keyboard_arrow_right Yeah . See , th…" at bounding box center [243, 129] width 221 height 86
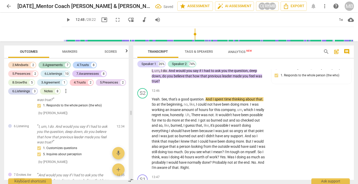
click at [65, 19] on span "play_arrow" at bounding box center [68, 20] width 6 height 6
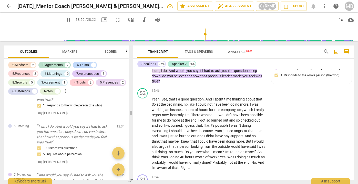
scroll to position [1359, 0]
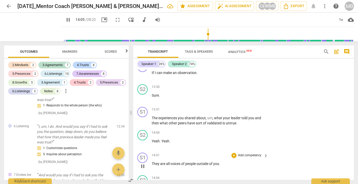
click at [143, 163] on span "pause" at bounding box center [143, 166] width 6 height 6
click at [65, 18] on span "play_arrow" at bounding box center [68, 20] width 6 height 6
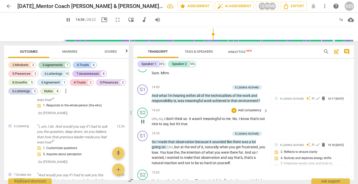
click at [142, 118] on span "pause" at bounding box center [143, 121] width 6 height 6
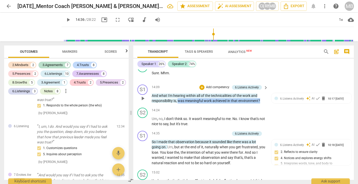
drag, startPoint x: 179, startPoint y: 76, endPoint x: 262, endPoint y: 75, distance: 83.1
click at [262, 93] on p "And what I'm hearing within all of the technicalities of the work and responsib…" at bounding box center [209, 98] width 114 height 11
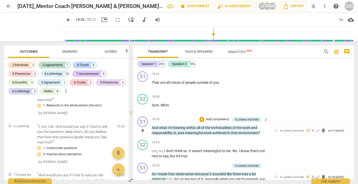
click at [216, 117] on p "Add competency" at bounding box center [218, 119] width 24 height 5
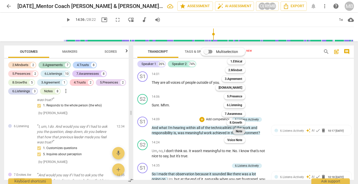
click at [240, 131] on b "Note" at bounding box center [239, 131] width 6 height 6
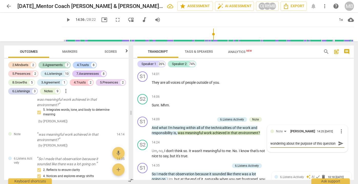
scroll to position [4, 0]
click at [339, 140] on span "send" at bounding box center [341, 143] width 6 height 6
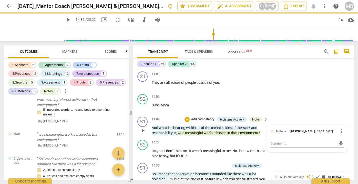
scroll to position [0, 0]
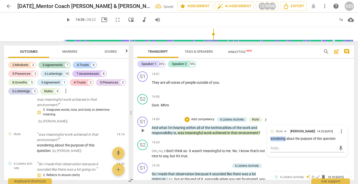
drag, startPoint x: 285, startPoint y: 114, endPoint x: 269, endPoint y: 114, distance: 15.1
click at [271, 136] on div "wondering about the purpose of this question" at bounding box center [308, 138] width 74 height 5
click at [282, 136] on div "wondering about the purpose of this question" at bounding box center [308, 138] width 74 height 5
click at [283, 136] on div "wondering about the purpose of this question" at bounding box center [308, 138] width 74 height 5
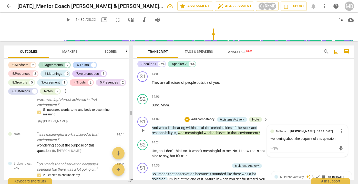
click at [285, 136] on div "wondering about the purpose of this question" at bounding box center [308, 138] width 74 height 5
click at [340, 128] on span "more_vert" at bounding box center [342, 131] width 6 height 6
click at [341, 107] on li "Edit" at bounding box center [345, 107] width 18 height 10
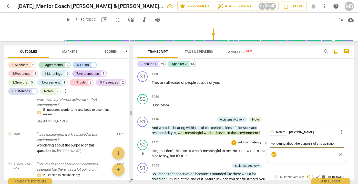
drag, startPoint x: 285, startPoint y: 120, endPoint x: 261, endPoint y: 120, distance: 24.4
click at [261, 120] on div "S1 play_arrow pause 00:02 + Add competency keyboard_arrow_right To come back on…" at bounding box center [243, 124] width 221 height 110
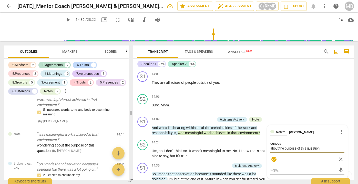
click at [65, 20] on span "play_arrow" at bounding box center [68, 20] width 6 height 6
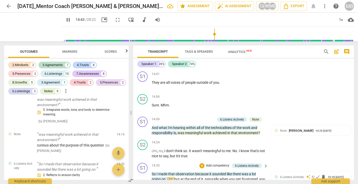
click at [143, 181] on span "pause" at bounding box center [143, 184] width 6 height 6
click at [186, 172] on span "observation" at bounding box center [186, 174] width 20 height 4
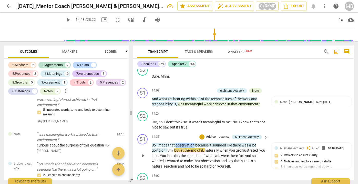
drag, startPoint x: 176, startPoint y: 120, endPoint x: 195, endPoint y: 121, distance: 19.0
click at [195, 143] on span "observation" at bounding box center [186, 145] width 20 height 4
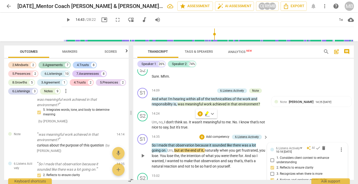
scroll to position [1472, 0]
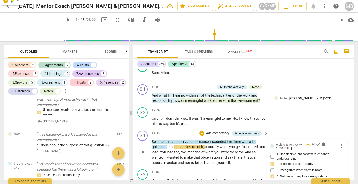
click at [186, 139] on span "observation" at bounding box center [186, 141] width 20 height 4
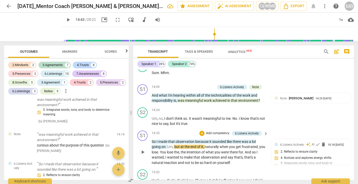
click at [213, 131] on p "Add competency" at bounding box center [218, 133] width 24 height 5
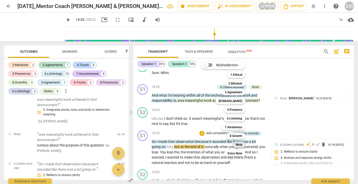
click at [243, 142] on div "Note" at bounding box center [239, 144] width 13 height 6
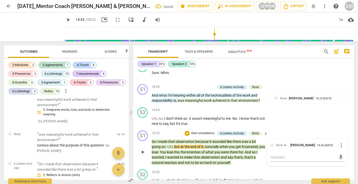
scroll to position [1835, 0]
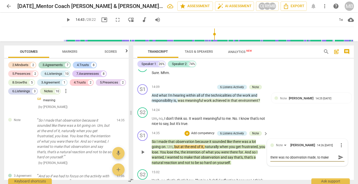
drag, startPoint x: 317, startPoint y: 133, endPoint x: 237, endPoint y: 133, distance: 80.1
click at [237, 133] on div "S1 play_arrow pause 14:35 + Add competency 6.Listens Actively Note keyboard_arr…" at bounding box center [243, 147] width 221 height 39
click at [286, 155] on textarea "to make" at bounding box center [304, 157] width 66 height 5
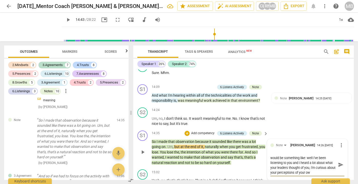
scroll to position [0, 0]
click at [339, 164] on span "send" at bounding box center [341, 167] width 6 height 6
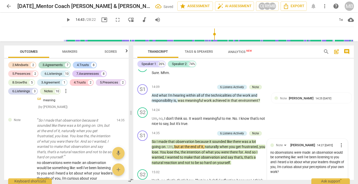
click at [65, 20] on span "play_arrow" at bounding box center [68, 20] width 6 height 6
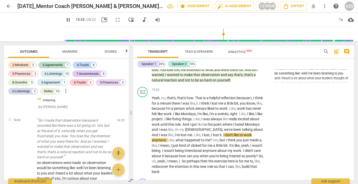
scroll to position [1569, 0]
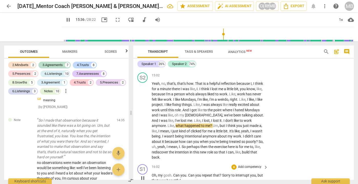
click at [143, 175] on span "pause" at bounding box center [143, 178] width 6 height 6
click at [144, 175] on span "play_arrow" at bounding box center [143, 178] width 6 height 6
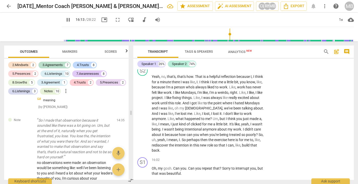
scroll to position [1590, 0]
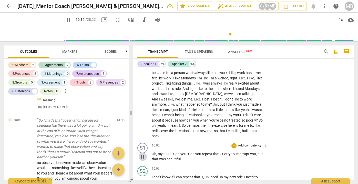
click at [141, 153] on span "pause" at bounding box center [143, 156] width 6 height 6
click at [242, 143] on p "Add competency" at bounding box center [250, 145] width 24 height 5
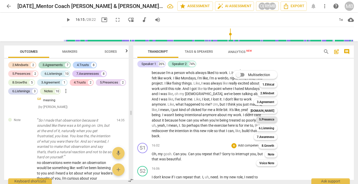
click at [267, 121] on b "5.Presence" at bounding box center [266, 119] width 15 height 6
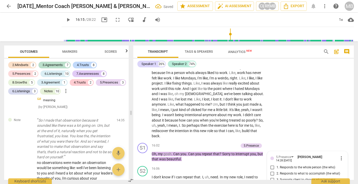
scroll to position [1901, 0]
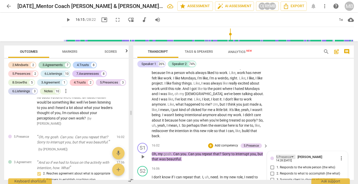
click at [287, 154] on div "5.Presence" at bounding box center [283, 156] width 15 height 5
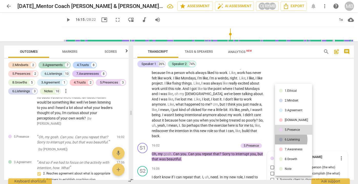
click at [289, 139] on div "6.Listening" at bounding box center [292, 139] width 15 height 3
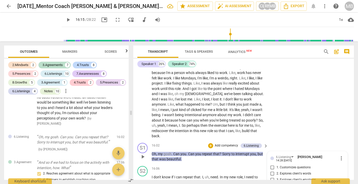
click at [272, 170] on input "2. Explores client's words" at bounding box center [273, 173] width 8 height 6
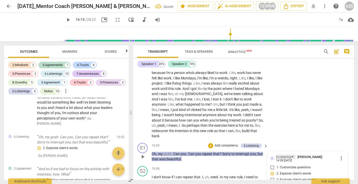
click at [291, 154] on div "6.Listening" at bounding box center [286, 156] width 20 height 4
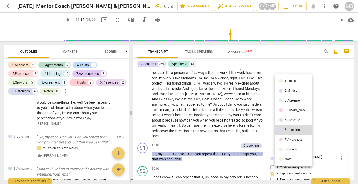
click at [291, 109] on div "[DOMAIN_NAME]" at bounding box center [296, 110] width 23 height 3
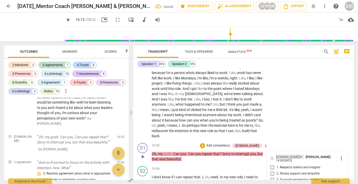
click at [282, 154] on div "[DOMAIN_NAME]" at bounding box center [287, 156] width 23 height 5
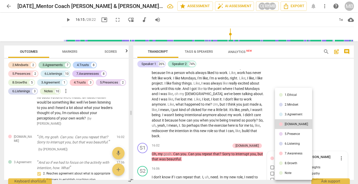
click at [294, 134] on div "5.Presence" at bounding box center [292, 133] width 15 height 3
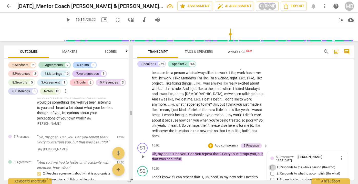
click at [271, 164] on input "1. Responds to the whole person (the who)" at bounding box center [273, 167] width 8 height 6
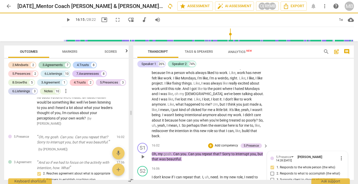
click at [231, 143] on p "Add competency" at bounding box center [227, 145] width 24 height 5
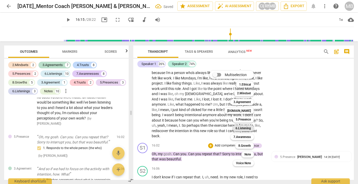
click at [247, 127] on b "6.Listening" at bounding box center [243, 128] width 15 height 6
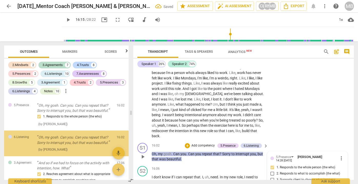
scroll to position [1593, 0]
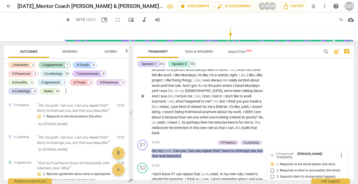
click at [288, 109] on div "S2 play_arrow pause 15:02 + Add competency keyboard_arrow_right Yeah , no , tha…" at bounding box center [243, 92] width 221 height 92
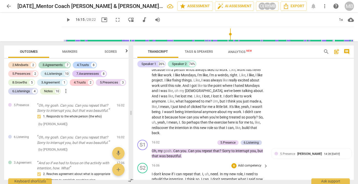
click at [142, 183] on span "play_arrow" at bounding box center [143, 187] width 6 height 6
click at [143, 183] on span "pause" at bounding box center [143, 187] width 6 height 6
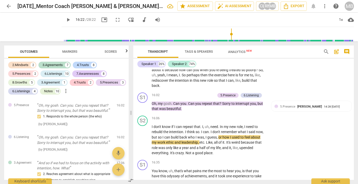
scroll to position [1648, 0]
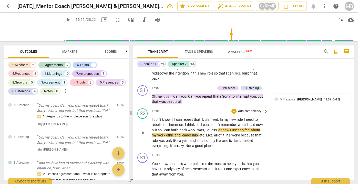
click at [144, 130] on span "play_arrow" at bounding box center [143, 133] width 6 height 6
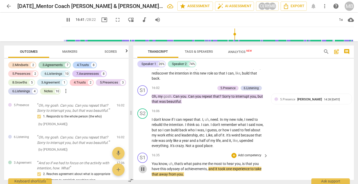
click at [143, 166] on span "pause" at bounding box center [143, 169] width 6 height 6
drag, startPoint x: 184, startPoint y: 135, endPoint x: 223, endPoint y: 136, distance: 39.3
click at [223, 161] on p "You know , uh , that's what pains me the most to hear you , is that you have th…" at bounding box center [209, 169] width 114 height 16
click at [255, 153] on p "Add competency" at bounding box center [250, 155] width 24 height 5
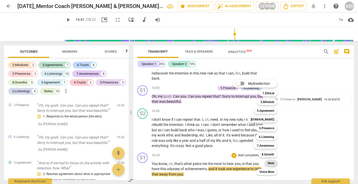
click at [273, 164] on b "Note" at bounding box center [271, 163] width 6 height 6
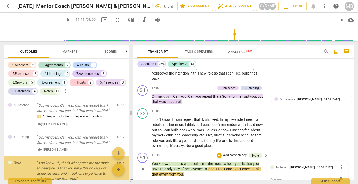
scroll to position [1962, 0]
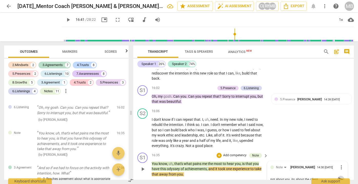
click at [339, 176] on span "send" at bounding box center [341, 179] width 6 height 6
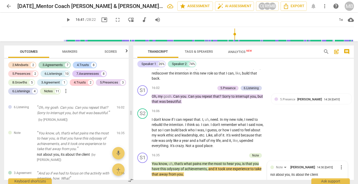
scroll to position [0, 0]
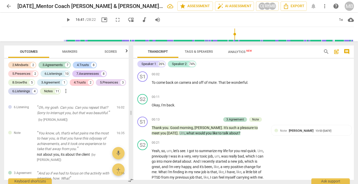
drag, startPoint x: 352, startPoint y: 71, endPoint x: 352, endPoint y: 63, distance: 8.2
click at [352, 63] on div "Speaker 1 26% Speaker 2 74% S1 play_arrow pause 00:02 + Add competency keyboard…" at bounding box center [243, 119] width 221 height 121
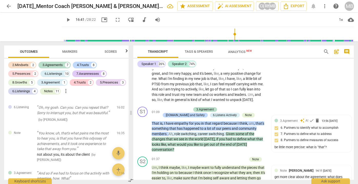
scroll to position [79, 0]
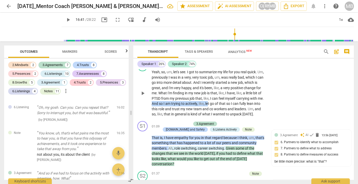
drag, startPoint x: 159, startPoint y: 103, endPoint x: 216, endPoint y: 104, distance: 57.2
click at [216, 104] on p "Yeah , so , um , let's see . I got to summarize my life for you real quick . Um…" at bounding box center [209, 92] width 114 height 47
click at [198, 113] on span "kind" at bounding box center [194, 114] width 7 height 4
drag, startPoint x: 237, startPoint y: 113, endPoint x: 261, endPoint y: 115, distance: 24.5
click at [261, 115] on p "Yeah , so , um , let's see . I got to summarize my life for you real quick . Um…" at bounding box center [209, 92] width 114 height 47
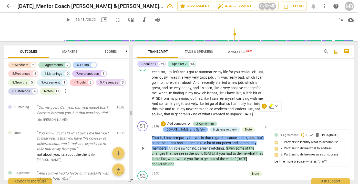
click at [205, 127] on div "[DOMAIN_NAME] and Safety" at bounding box center [185, 129] width 39 height 5
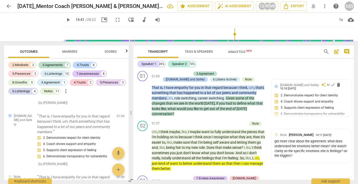
scroll to position [115, 0]
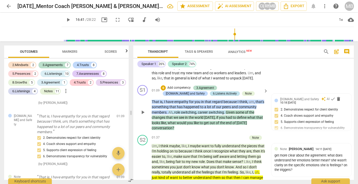
click at [213, 92] on div "6.Listens Actively" at bounding box center [225, 93] width 24 height 5
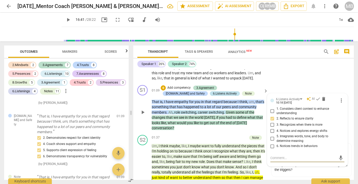
scroll to position [163, 0]
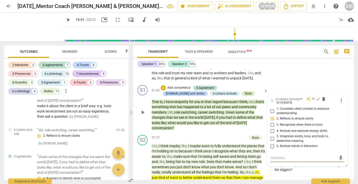
click at [245, 91] on div "Note" at bounding box center [248, 93] width 7 height 5
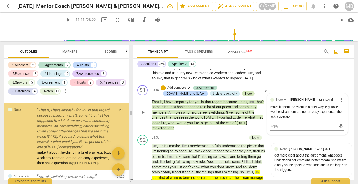
scroll to position [115, 0]
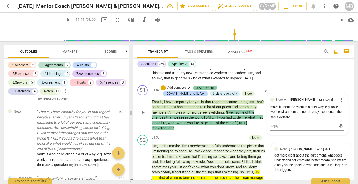
click at [210, 85] on div "3.Agreement" at bounding box center [206, 87] width 18 height 5
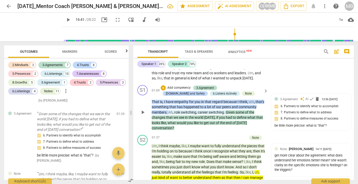
scroll to position [122, 0]
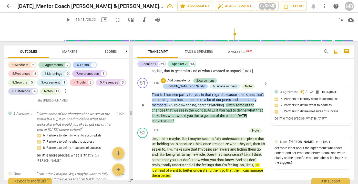
click at [290, 89] on div "3.Agreement" at bounding box center [289, 91] width 18 height 5
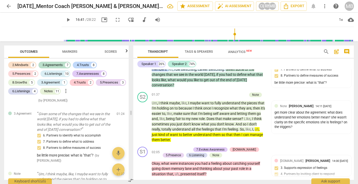
scroll to position [165, 0]
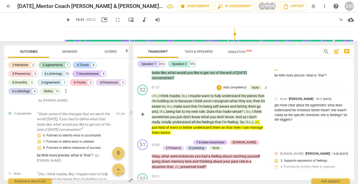
click at [196, 93] on p "Um , I think maybe , like , I maybe want to fully understand the pieces that I'…" at bounding box center [209, 114] width 114 height 42
drag, startPoint x: 197, startPoint y: 123, endPoint x: 189, endPoint y: 130, distance: 10.6
click at [189, 130] on p "Um , I think maybe , like , I maybe want to fully understand the pieces that I'…" at bounding box center [209, 114] width 114 height 42
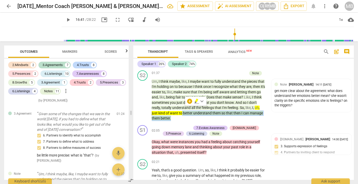
scroll to position [186, 0]
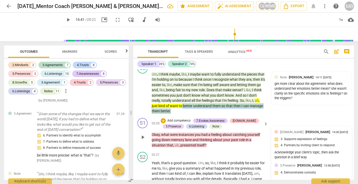
click at [345, 150] on div "Acknowledge your client's topic, then ask the question in a brief way" at bounding box center [312, 155] width 74 height 10
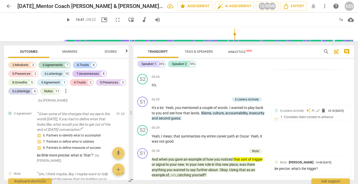
scroll to position [595, 0]
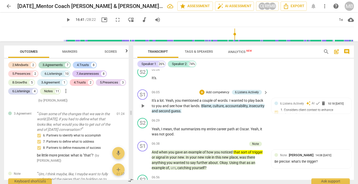
click at [216, 90] on p "Add competency" at bounding box center [218, 92] width 24 height 5
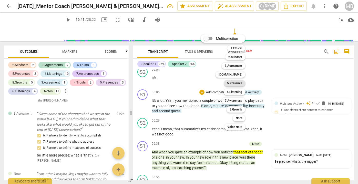
click at [238, 83] on b "5.Presence" at bounding box center [234, 83] width 15 height 6
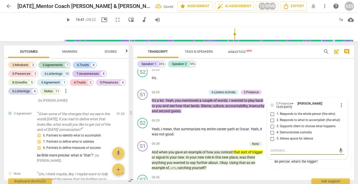
scroll to position [807, 0]
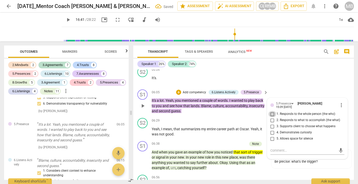
click at [271, 111] on input "1. Responds to the whole person (the who)" at bounding box center [273, 114] width 8 height 6
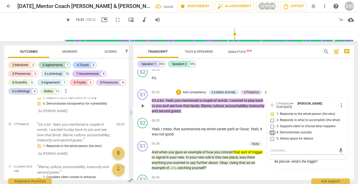
click at [271, 129] on input "4. Demonstrates curiosity" at bounding box center [273, 132] width 8 height 6
click at [278, 87] on div "S1 play_arrow pause 06:05 + Add competency 6.Listens Actively 5.Presence keyboa…" at bounding box center [243, 101] width 221 height 28
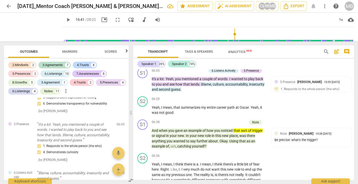
scroll to position [602, 0]
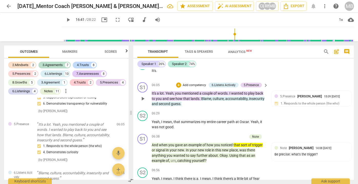
click at [352, 93] on div "S1 play_arrow pause 06:05 + Add competency 6.Listens Actively 5.Presence keyboa…" at bounding box center [243, 94] width 221 height 28
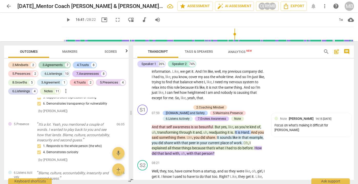
scroll to position [774, 0]
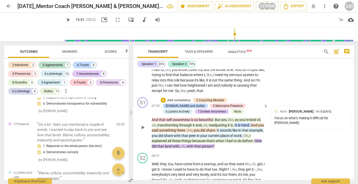
click at [228, 118] on span "," at bounding box center [228, 120] width 2 height 4
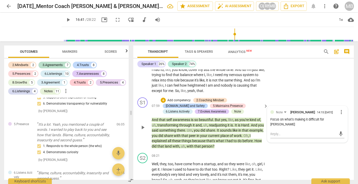
click at [254, 97] on div "+ Add competency 2.Coaching Mindset [DOMAIN_NAME] and Safety 5.Maintains Presen…" at bounding box center [211, 105] width 101 height 17
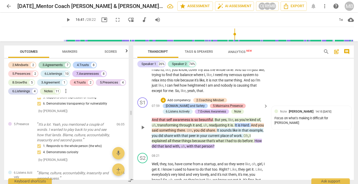
click at [213, 103] on div "5.Maintains Presence" at bounding box center [228, 105] width 30 height 5
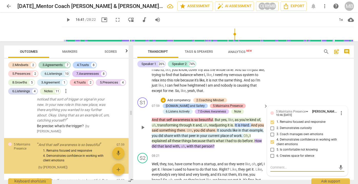
scroll to position [945, 0]
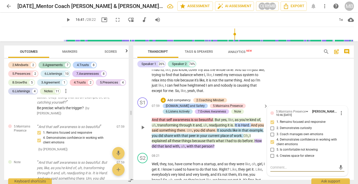
click at [190, 109] on div "6.Listens Actively" at bounding box center [178, 111] width 24 height 5
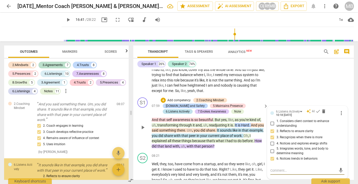
scroll to position [1149, 0]
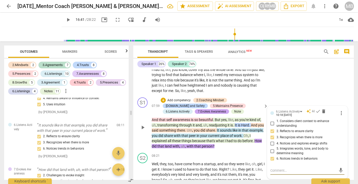
click at [198, 109] on div "7.Evokes Awareness" at bounding box center [212, 111] width 28 height 5
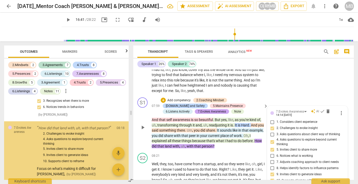
scroll to position [1200, 0]
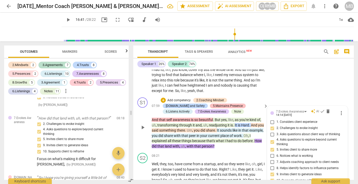
click at [213, 103] on div "5.Maintains Presence" at bounding box center [228, 105] width 30 height 5
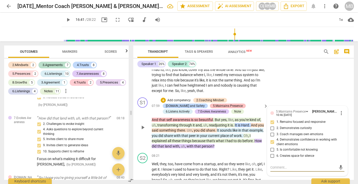
scroll to position [945, 0]
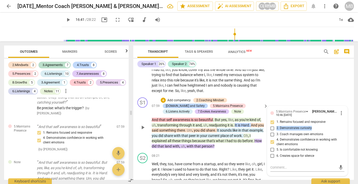
drag, startPoint x: 343, startPoint y: 111, endPoint x: 343, endPoint y: 117, distance: 6.4
click at [343, 117] on div "5.Maintains Presence [PERSON_NAME] 10:46 [DATE] more_vert 1. Remains focused an…" at bounding box center [308, 141] width 80 height 70
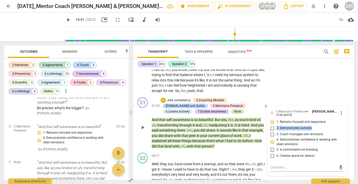
click at [235, 109] on div "Note" at bounding box center [238, 111] width 7 height 5
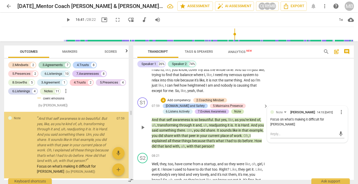
scroll to position [995, 0]
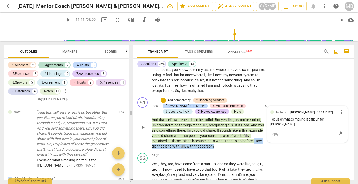
drag, startPoint x: 256, startPoint y: 127, endPoint x: 263, endPoint y: 131, distance: 8.5
click at [263, 131] on p "And that self awareness is so beautiful . But yes , like , as you're kind of , …" at bounding box center [209, 133] width 114 height 32
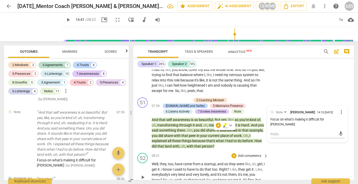
click at [329, 151] on div "S2 play_arrow pause 08:21 + Add competency keyboard_arrow_right Well , they , t…" at bounding box center [243, 173] width 221 height 44
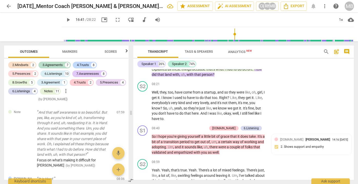
scroll to position [852, 0]
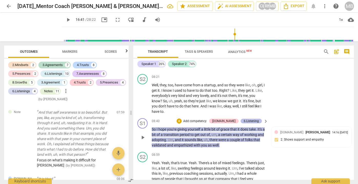
click at [252, 119] on div "6.Listening" at bounding box center [251, 121] width 15 height 5
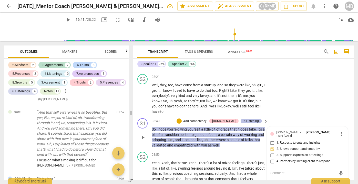
scroll to position [1307, 0]
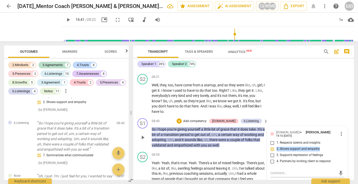
drag, startPoint x: 344, startPoint y: 126, endPoint x: 344, endPoint y: 133, distance: 6.9
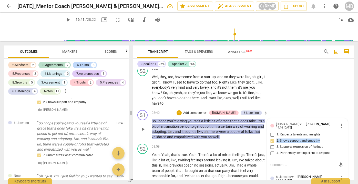
scroll to position [860, 0]
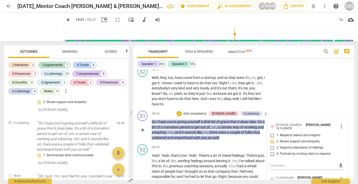
click at [248, 125] on div "S1 play_arrow pause 08:40 + Add competency [DOMAIN_NAME] 6.Listening keyboard_a…" at bounding box center [243, 126] width 221 height 34
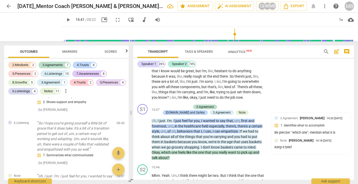
scroll to position [1013, 0]
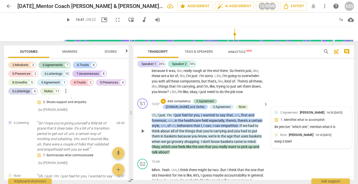
click at [295, 124] on div "Be precise: "which one", mention what it is" at bounding box center [312, 126] width 74 height 5
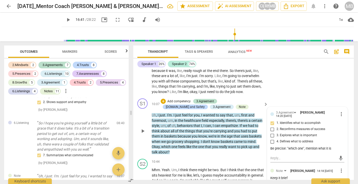
click at [210, 137] on div "S1 play_arrow pause 10:07 + Add competency 3.Agreement [DOMAIN_NAME] and Safety…" at bounding box center [243, 126] width 221 height 60
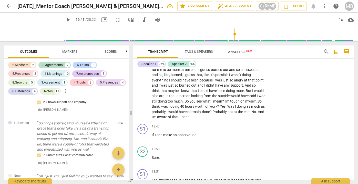
scroll to position [1304, 0]
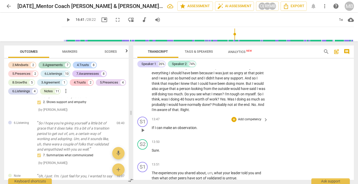
click at [247, 117] on p "Add competency" at bounding box center [250, 119] width 24 height 5
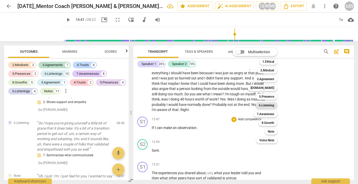
click at [269, 104] on b "6.Listening" at bounding box center [266, 105] width 15 height 6
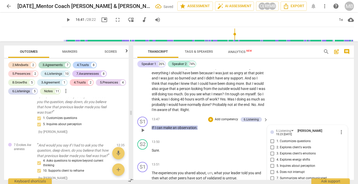
scroll to position [1746, 0]
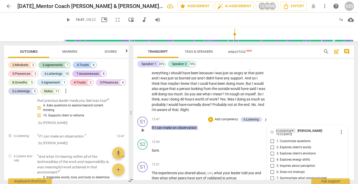
click at [292, 128] on div "6.Listening" at bounding box center [286, 130] width 20 height 4
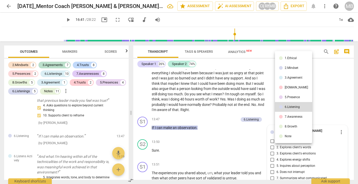
click at [292, 115] on div "7.Awareness" at bounding box center [294, 116] width 18 height 3
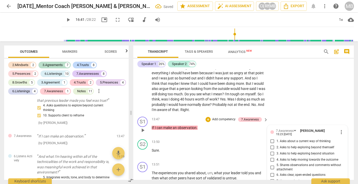
click at [297, 114] on div "S1 play_arrow pause 13:47 + Add competency 7.Awareness keyboard_arrow_right If …" at bounding box center [243, 125] width 221 height 23
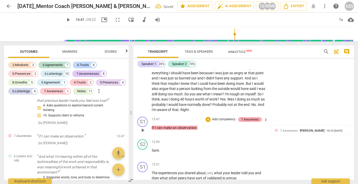
click at [255, 117] on div "7.Awareness" at bounding box center [250, 119] width 18 height 5
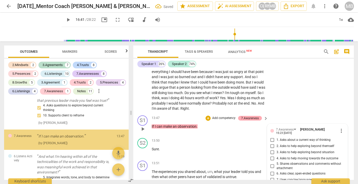
scroll to position [1750, 0]
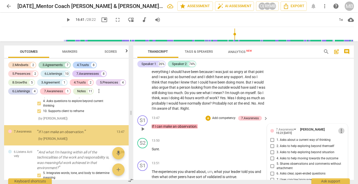
click at [339, 128] on span "more_vert" at bounding box center [342, 131] width 6 height 6
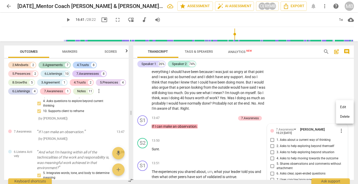
click at [344, 114] on li "Delete" at bounding box center [345, 117] width 18 height 10
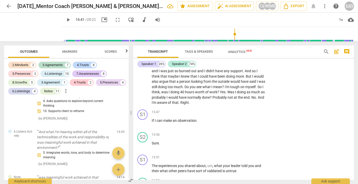
scroll to position [1318, 0]
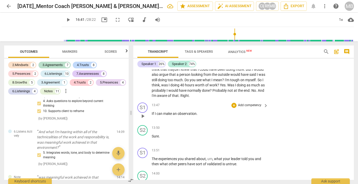
click at [246, 103] on p "Add competency" at bounding box center [250, 105] width 24 height 5
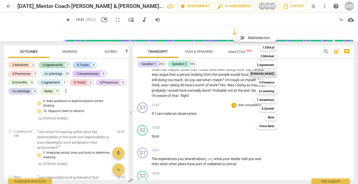
click at [267, 73] on b "[DOMAIN_NAME]" at bounding box center [263, 74] width 24 height 6
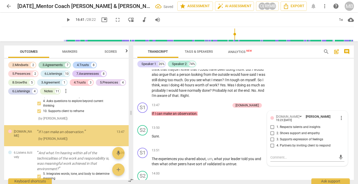
scroll to position [1746, 0]
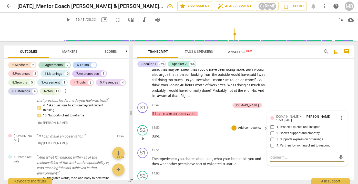
click at [238, 133] on p "Sure ." at bounding box center [209, 135] width 114 height 5
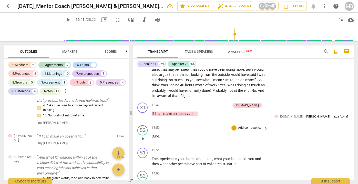
click at [352, 123] on div "S2 play_arrow pause 13:50 + Add competency keyboard_arrow_right Sure ." at bounding box center [243, 134] width 221 height 23
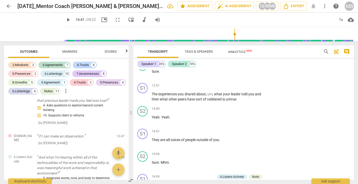
scroll to position [1404, 0]
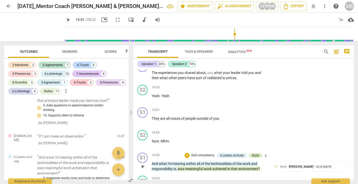
click at [254, 153] on div "Note" at bounding box center [255, 155] width 7 height 5
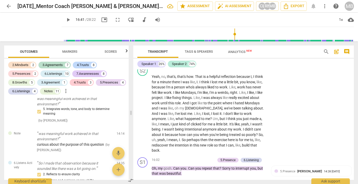
scroll to position [1597, 0]
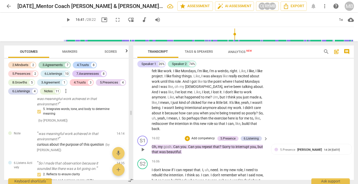
click at [174, 150] on span "beautiful" at bounding box center [174, 152] width 14 height 4
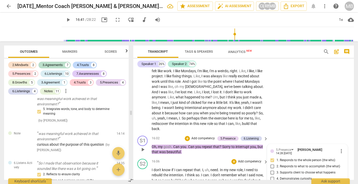
click at [199, 159] on div "16:06 + Add competency keyboard_arrow_right" at bounding box center [210, 162] width 117 height 6
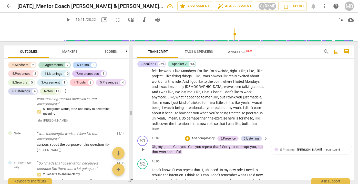
scroll to position [1605, 0]
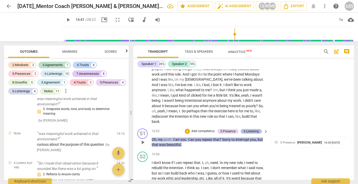
click at [246, 129] on div "6.Listening" at bounding box center [251, 131] width 15 height 5
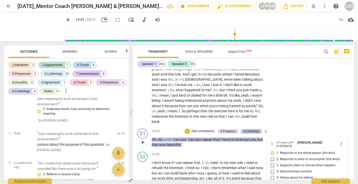
scroll to position [2000, 0]
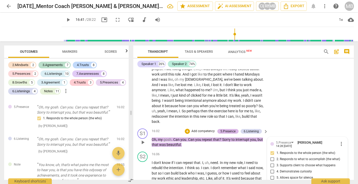
click at [232, 129] on div "5.Presence" at bounding box center [228, 131] width 15 height 5
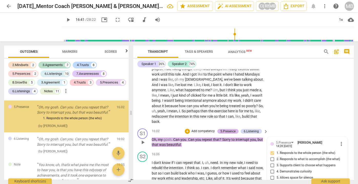
scroll to position [1972, 0]
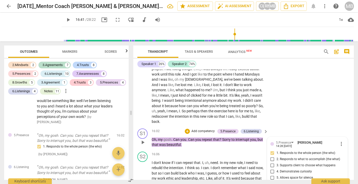
click at [235, 126] on div "S1 play_arrow pause 16:02 + Add competency 5.Presence 6.Listening keyboard_arro…" at bounding box center [243, 137] width 221 height 23
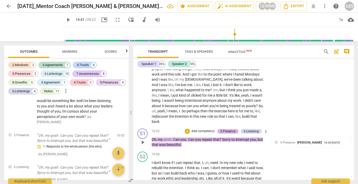
click at [231, 129] on div "5.Presence" at bounding box center [228, 131] width 15 height 5
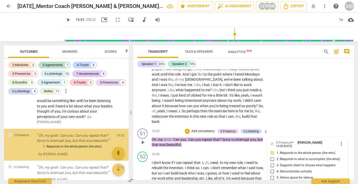
click at [343, 156] on div "2. Responds to what to accomplish (the what)" at bounding box center [308, 159] width 74 height 6
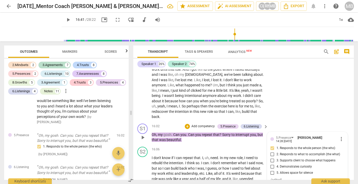
scroll to position [1603, 0]
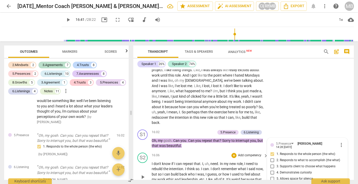
click at [247, 150] on div "S2 play_arrow pause 16:06 + Add competency keyboard_arrow_right I don't know if…" at bounding box center [243, 172] width 221 height 44
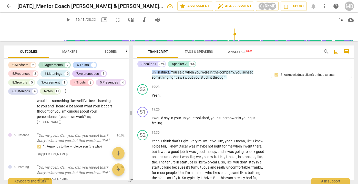
scroll to position [1991, 0]
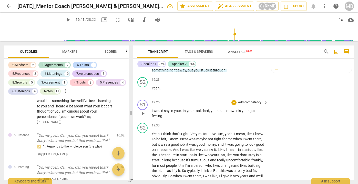
click at [228, 109] on span "superpower" at bounding box center [229, 111] width 20 height 4
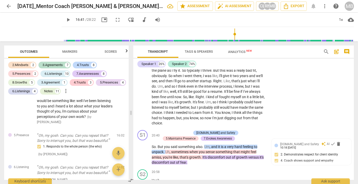
scroll to position [2099, 0]
